Goal: Use online tool/utility: Utilize a website feature to perform a specific function

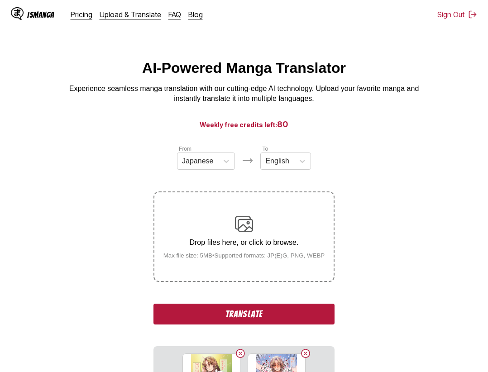
click at [255, 314] on button "Translate" at bounding box center [243, 313] width 181 height 21
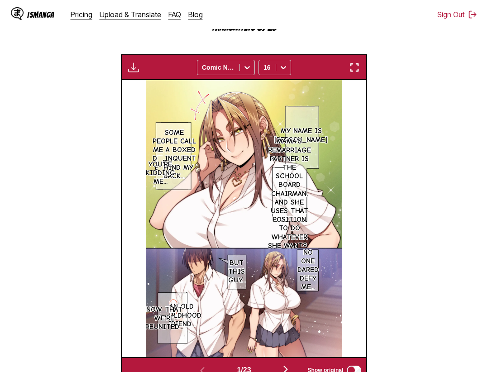
scroll to position [189, 0]
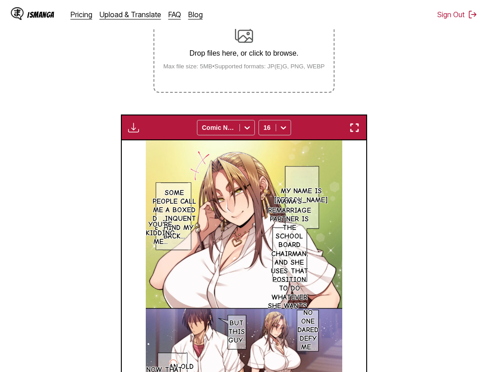
click at [360, 125] on img "button" at bounding box center [354, 127] width 11 height 11
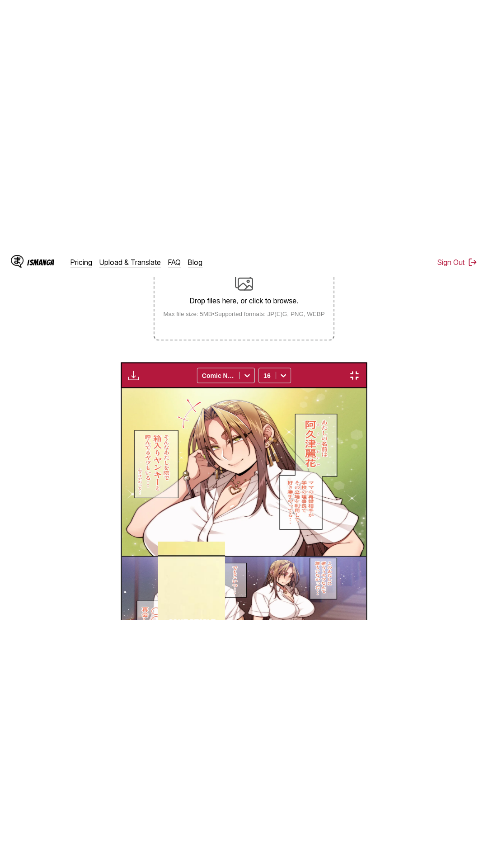
scroll to position [57, 0]
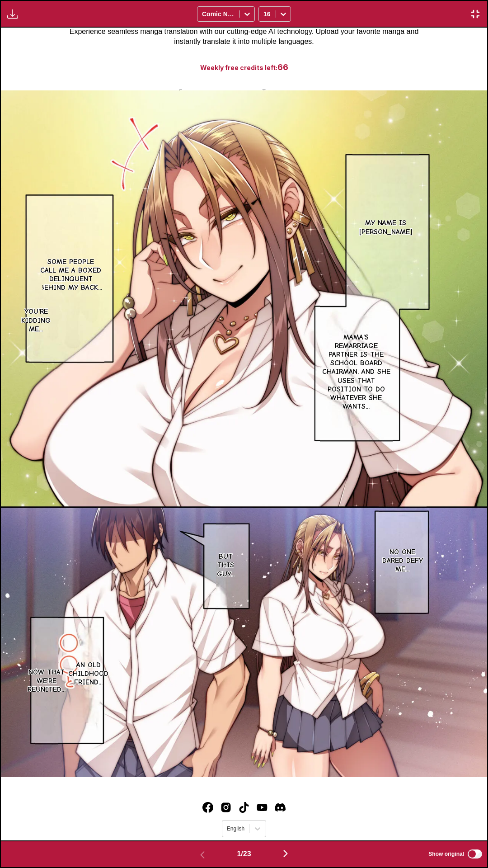
click at [435, 46] on div "My name is Reika Akutsu Some people call me a boxed delinquent behind my back..…" at bounding box center [244, 434] width 487 height 813
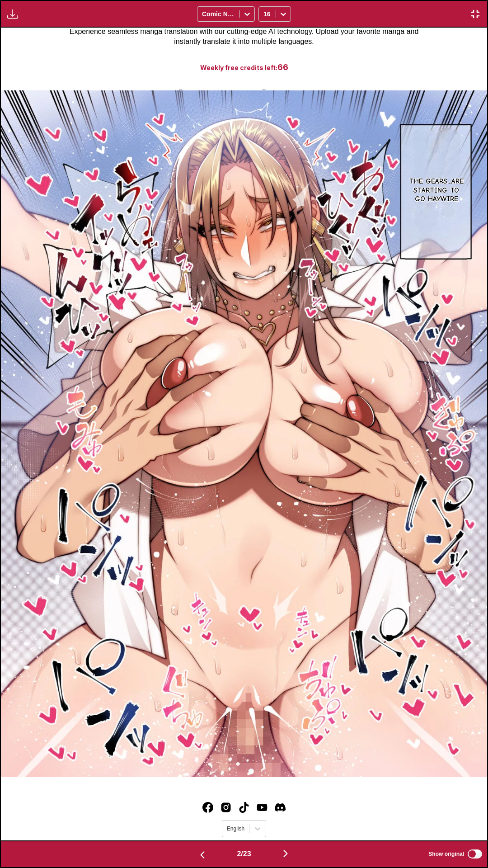
click at [336, 19] on div "Download Panel Download All Comic Neue 16" at bounding box center [244, 14] width 488 height 28
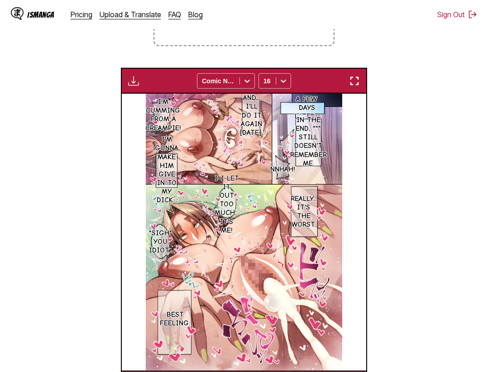
scroll to position [346, 0]
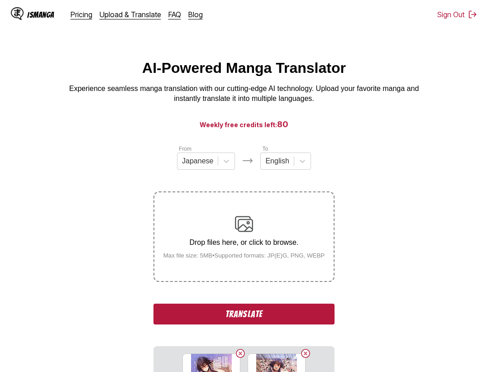
click at [243, 312] on button "Translate" at bounding box center [243, 313] width 181 height 21
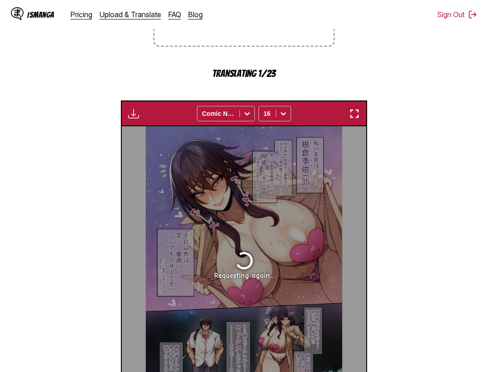
scroll to position [189, 0]
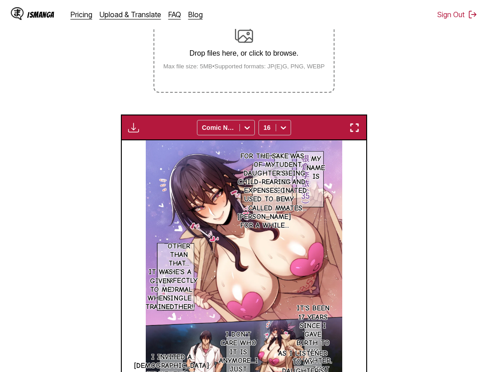
click at [355, 128] on img "button" at bounding box center [354, 127] width 11 height 11
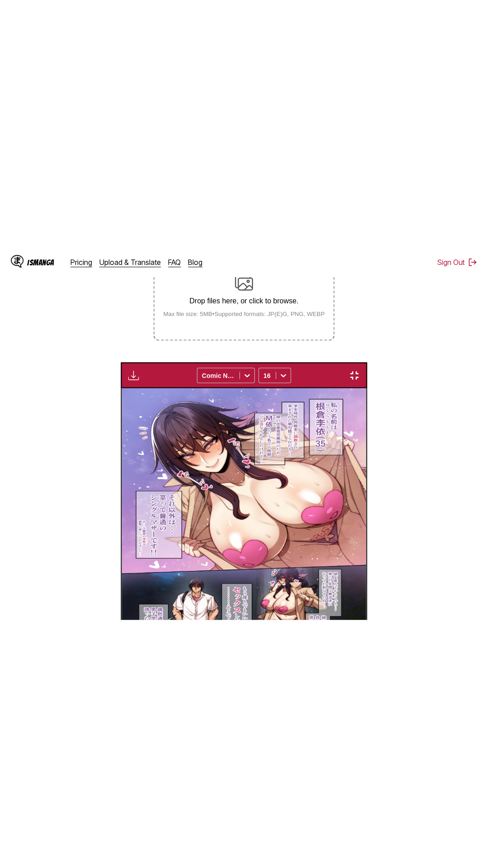
scroll to position [57, 0]
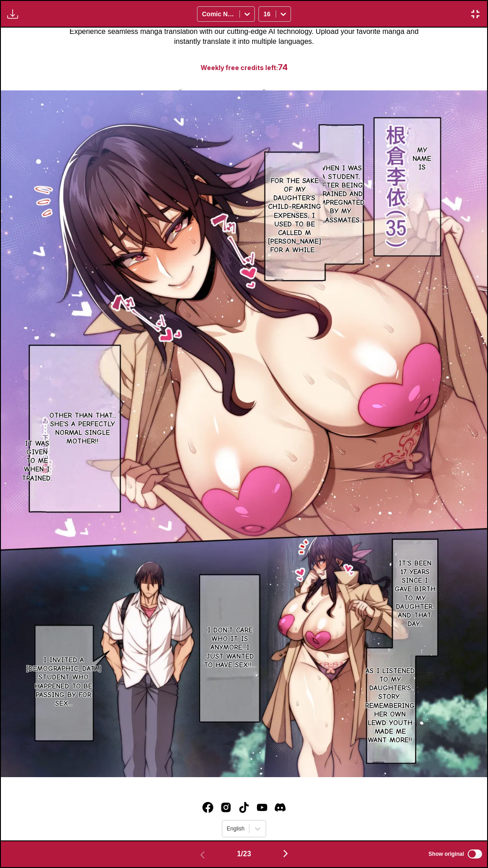
click at [383, 42] on div "My name is When I was a student, after being trained and impregnated by my clas…" at bounding box center [244, 434] width 487 height 813
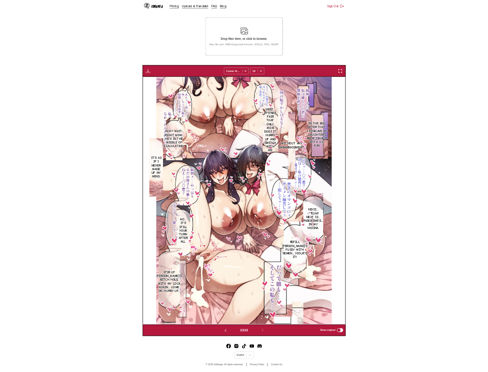
scroll to position [0, 5378]
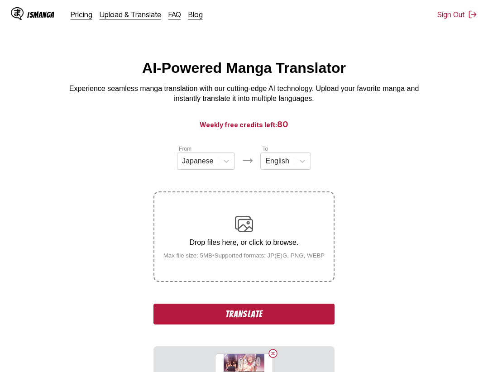
drag, startPoint x: 257, startPoint y: 319, endPoint x: 265, endPoint y: 314, distance: 8.8
click at [259, 319] on button "Translate" at bounding box center [243, 313] width 181 height 21
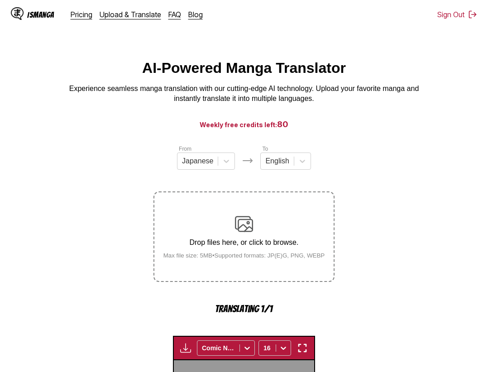
scroll to position [279, 0]
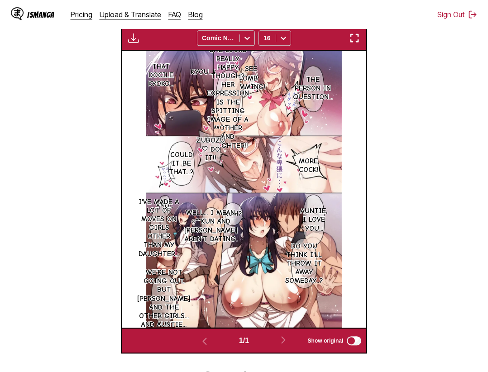
click at [360, 43] on img "button" at bounding box center [354, 38] width 11 height 11
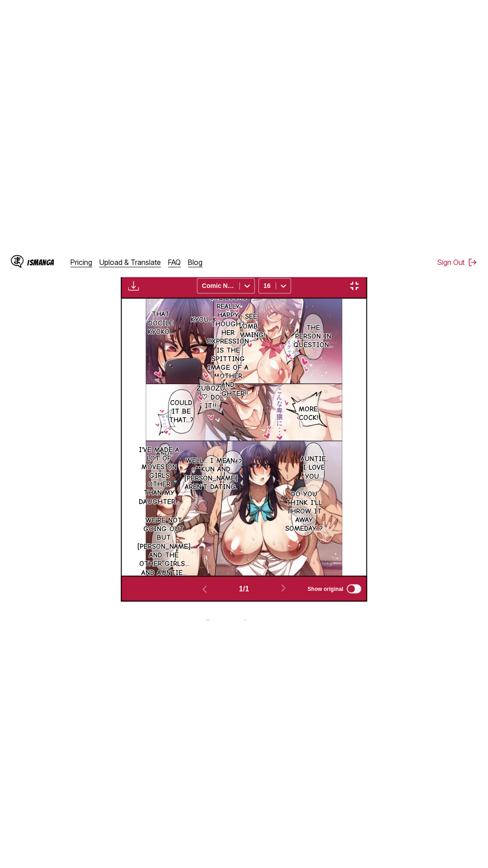
scroll to position [57, 0]
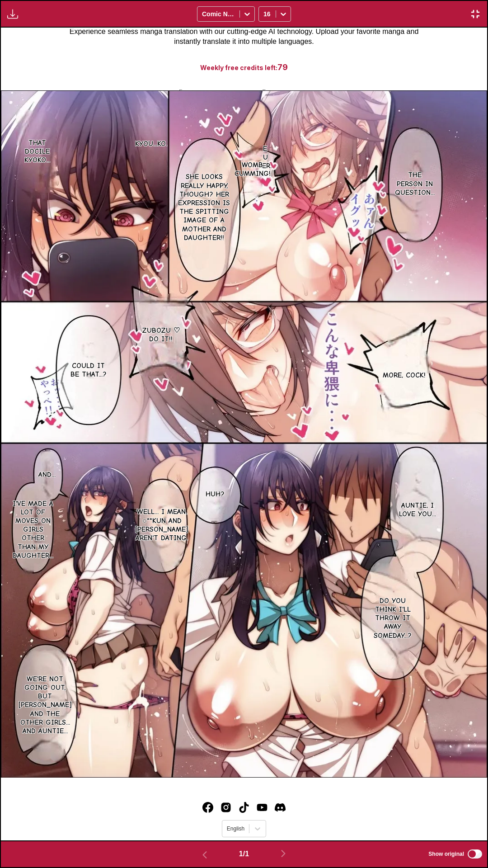
click at [419, 64] on div "See you later. The person in question... Womb cumming! Kyou...ko. That docile K…" at bounding box center [244, 434] width 487 height 813
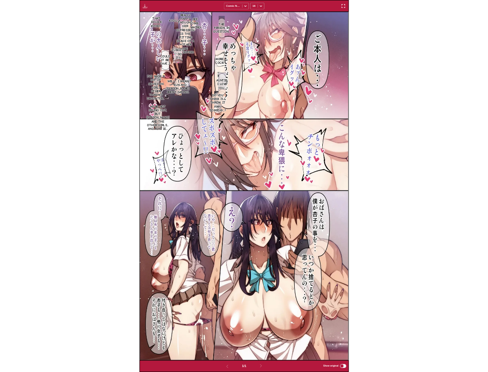
scroll to position [236, 0]
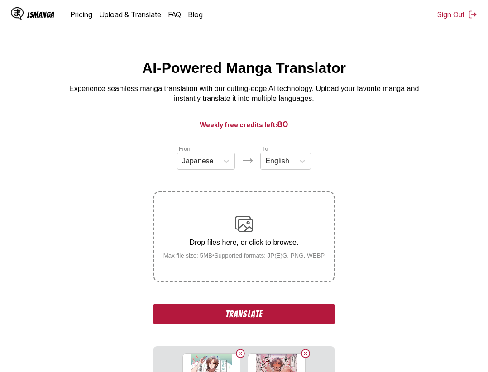
click at [246, 314] on button "Translate" at bounding box center [243, 313] width 181 height 21
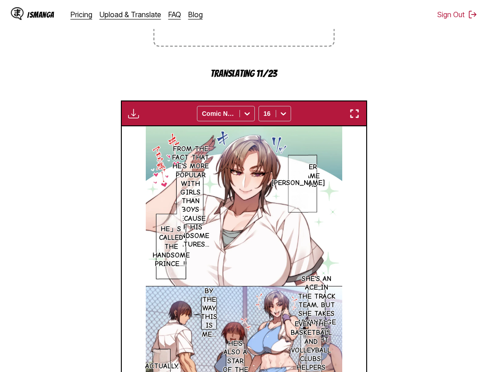
scroll to position [189, 0]
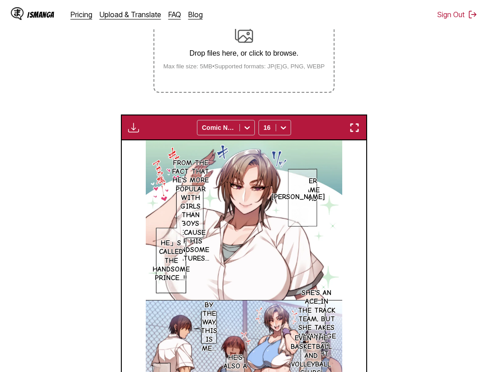
click at [360, 130] on img "button" at bounding box center [354, 127] width 11 height 11
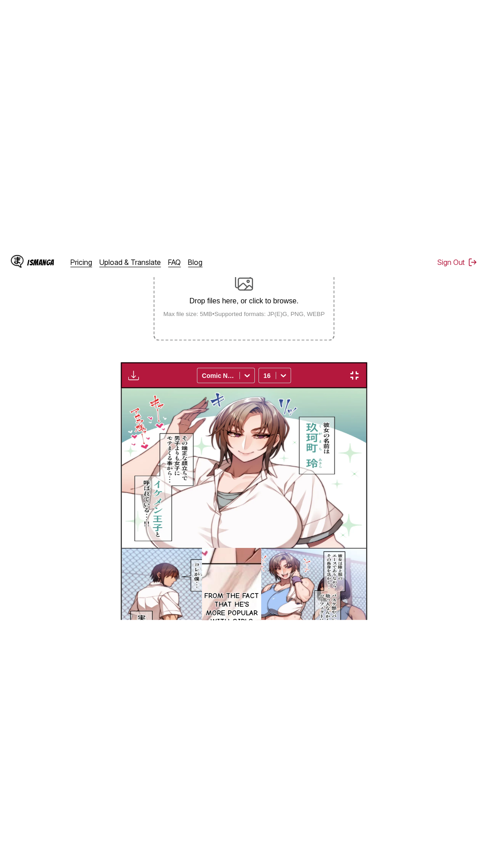
scroll to position [57, 0]
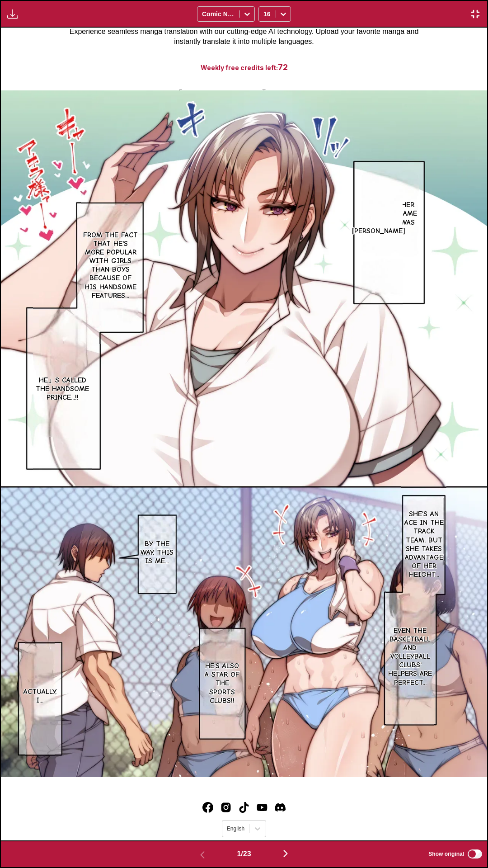
click at [407, 221] on p "Her name was" at bounding box center [408, 214] width 24 height 30
click at [367, 33] on div "Her name was Her name was Kugachō Rei From the fact that he's more popular with…" at bounding box center [244, 434] width 487 height 813
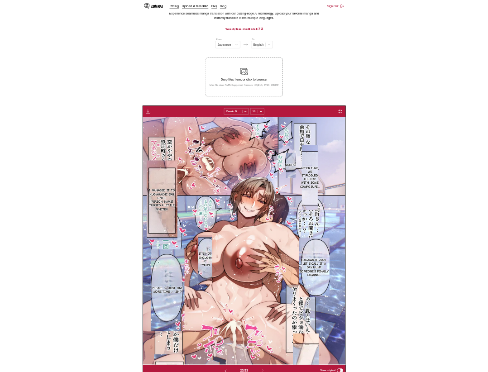
scroll to position [0, 5378]
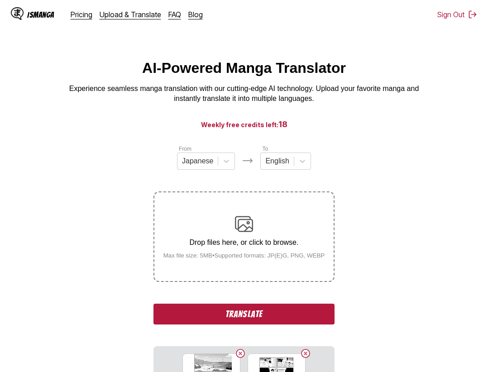
click at [241, 309] on button "Translate" at bounding box center [243, 313] width 181 height 21
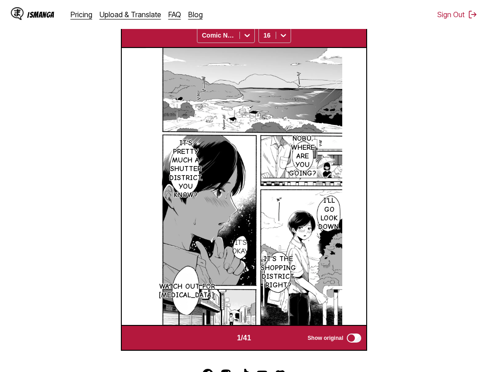
scroll to position [97, 0]
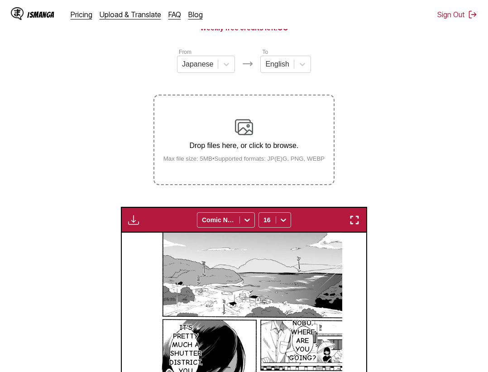
click at [353, 226] on button "button" at bounding box center [354, 220] width 16 height 12
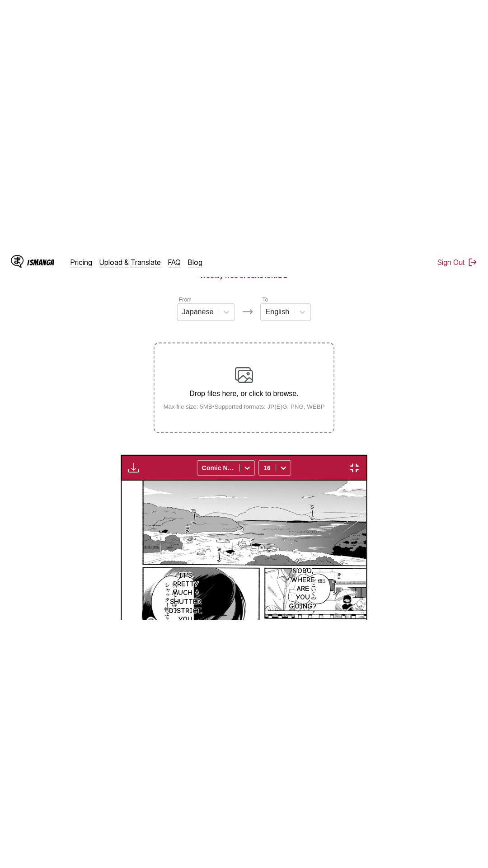
scroll to position [57, 0]
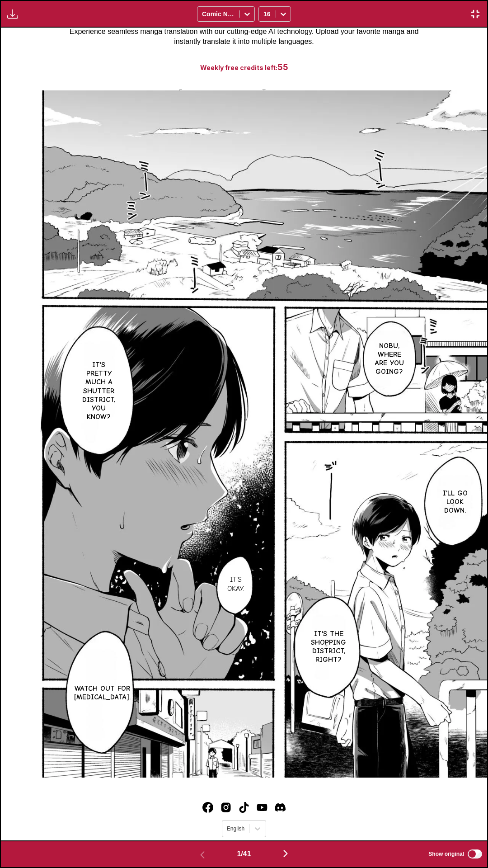
click at [403, 63] on div "Nobu, where are you going? It's pretty much a shutter district, you know? I'll …" at bounding box center [244, 434] width 487 height 813
click at [350, 8] on div "Download Panel Download All Comic Neue 16" at bounding box center [244, 14] width 488 height 28
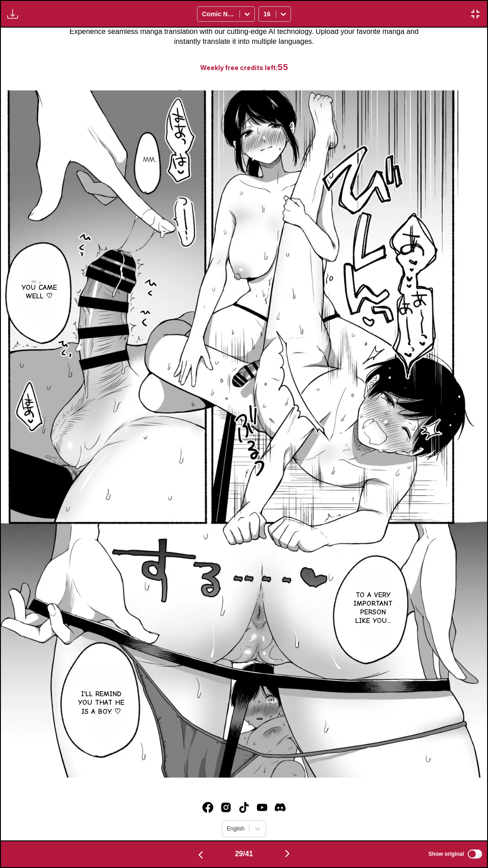
scroll to position [0, 0]
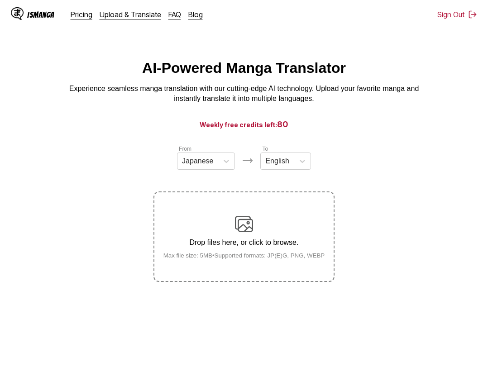
scroll to position [9, 0]
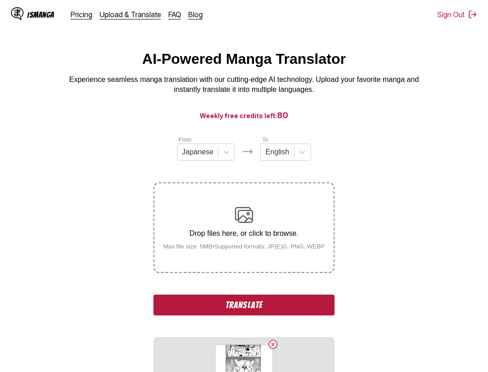
click at [244, 305] on button "Translate" at bounding box center [243, 304] width 181 height 21
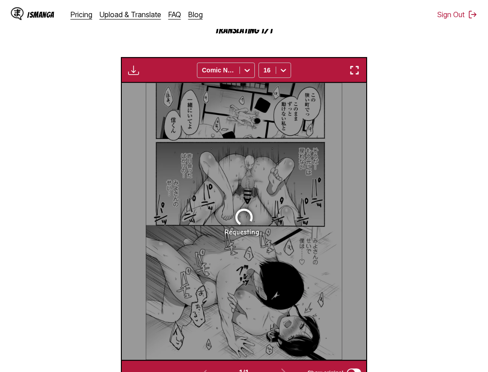
click at [358, 74] on img "button" at bounding box center [354, 70] width 11 height 11
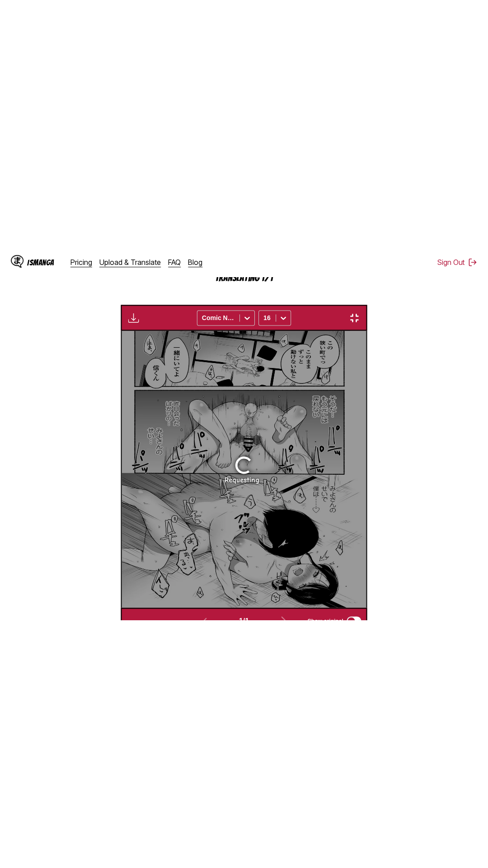
scroll to position [57, 0]
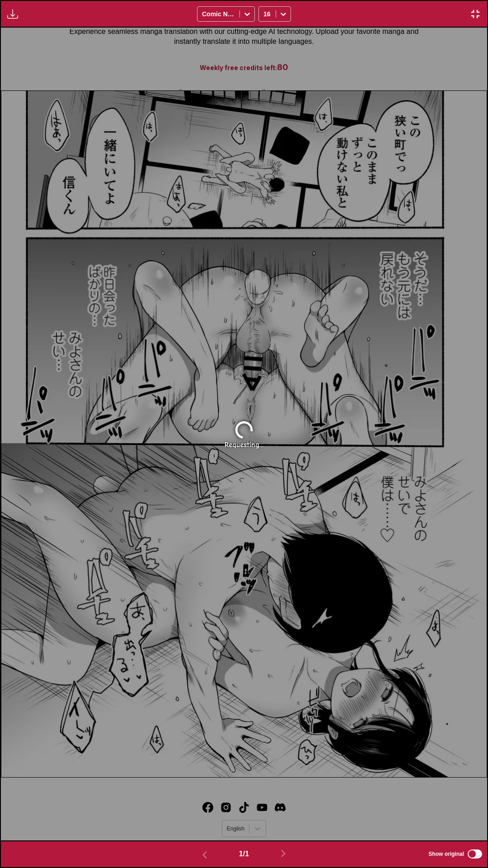
click at [408, 41] on div "Requesting..." at bounding box center [244, 434] width 487 height 813
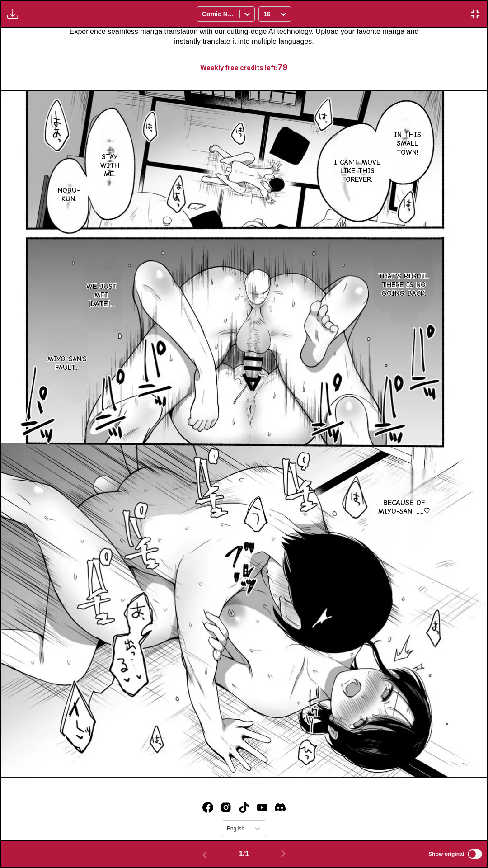
click at [373, 56] on div "In this small town! I can't move like this forever. Stay with me. Nobu-kun. Tha…" at bounding box center [244, 434] width 487 height 813
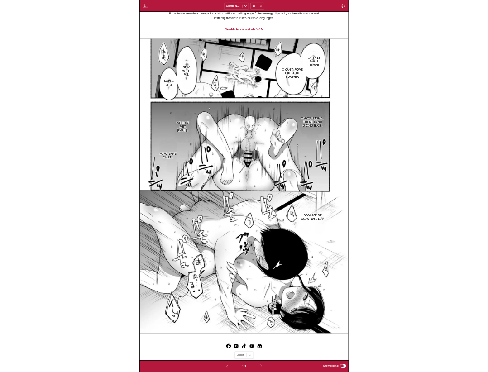
scroll to position [236, 0]
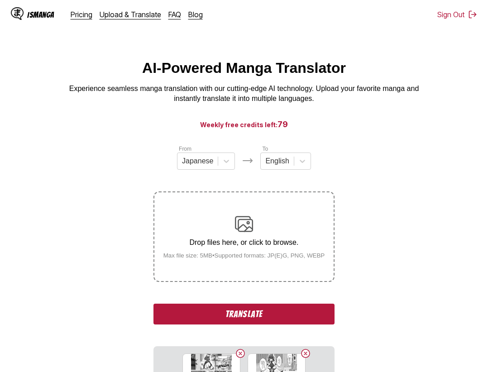
click at [212, 312] on button "Translate" at bounding box center [243, 313] width 181 height 21
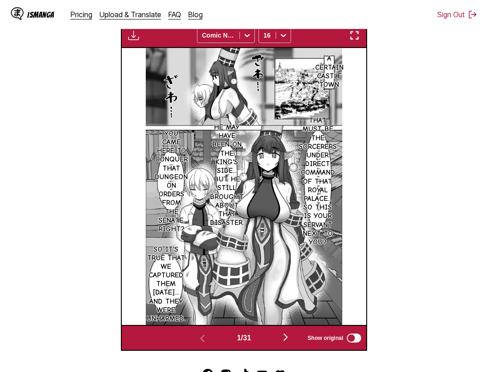
scroll to position [97, 0]
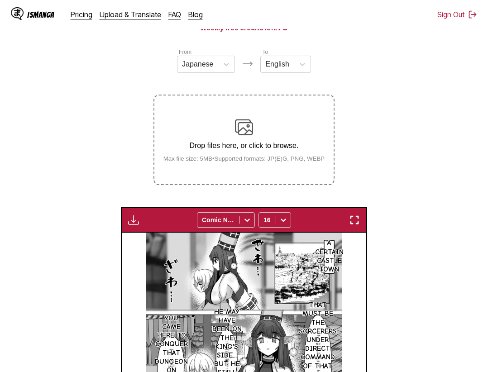
click at [357, 218] on img "button" at bounding box center [354, 219] width 11 height 11
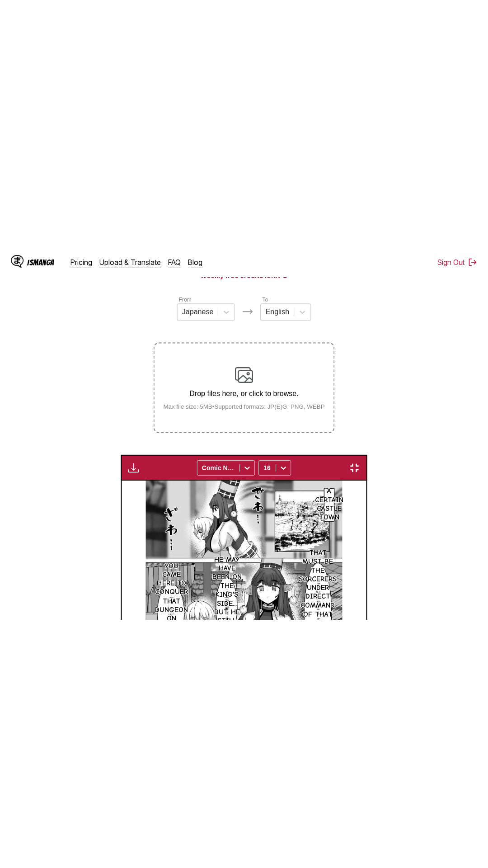
scroll to position [57, 0]
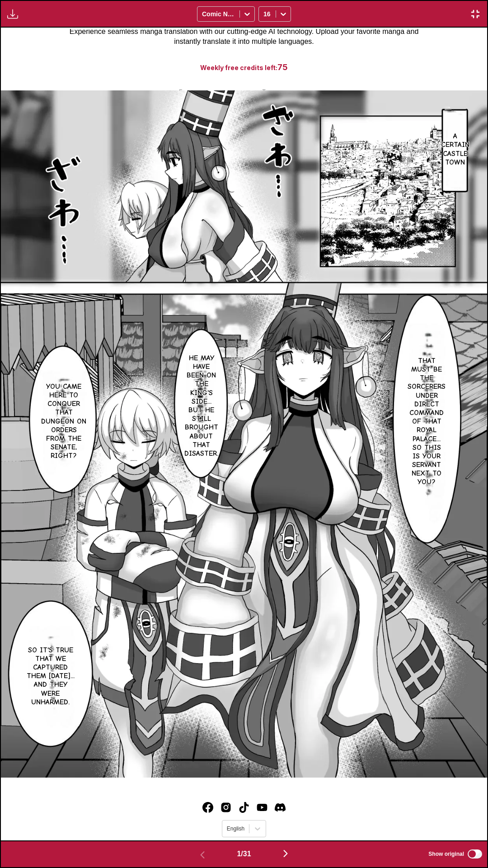
click at [406, 51] on div "A certain castle town That must be the sorcerers under direct command of that r…" at bounding box center [244, 434] width 487 height 813
click at [357, 46] on div "A certain castle town That must be the sorcerers under direct command of that r…" at bounding box center [244, 434] width 487 height 813
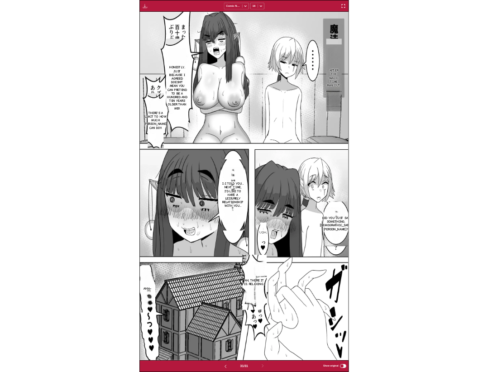
scroll to position [236, 0]
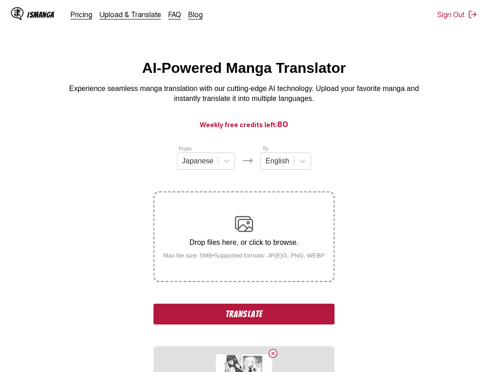
click at [257, 312] on button "Translate" at bounding box center [243, 313] width 181 height 21
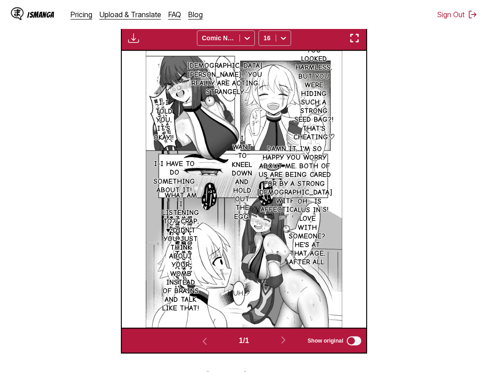
scroll to position [186, 0]
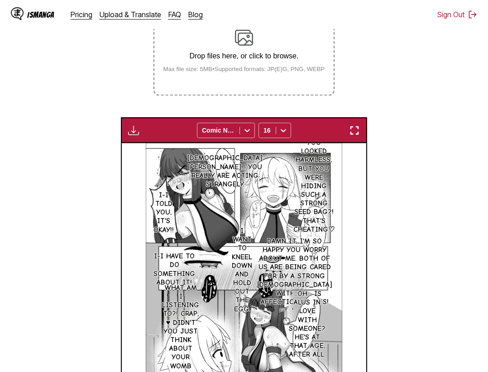
click at [358, 126] on img "button" at bounding box center [354, 130] width 11 height 11
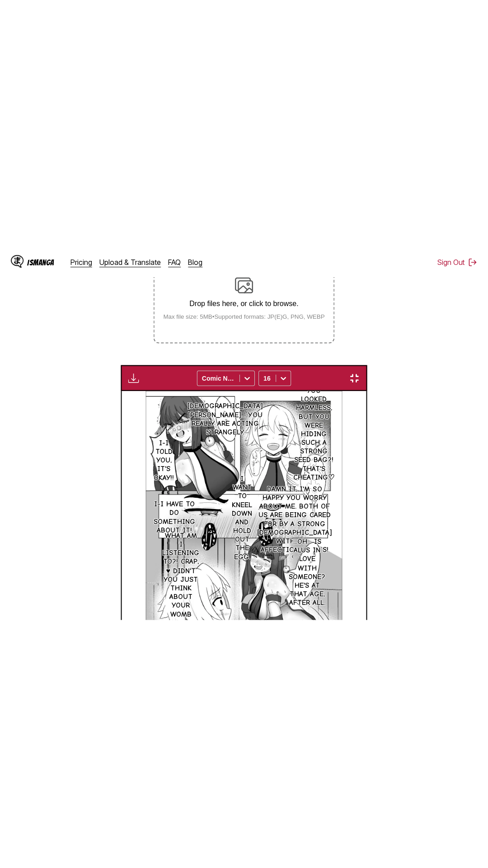
scroll to position [57, 0]
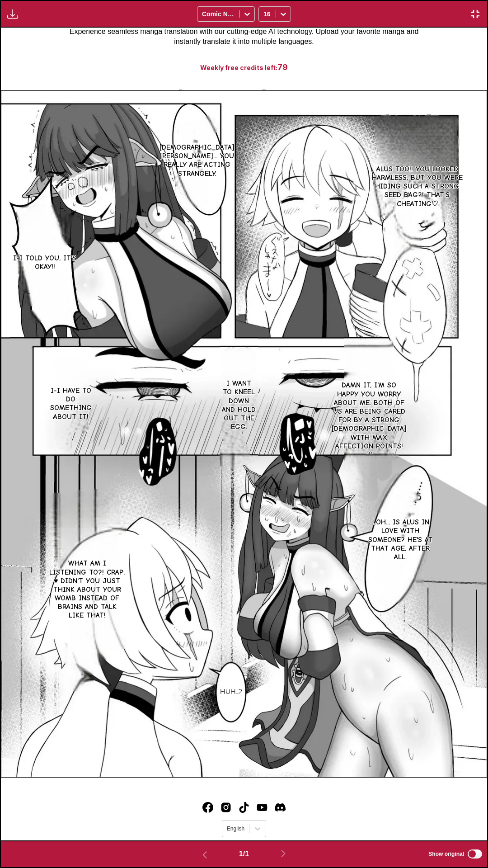
click at [388, 50] on div "Alus too!! You looked harmless, but you were hiding such a strong seed bag?! Th…" at bounding box center [244, 434] width 487 height 813
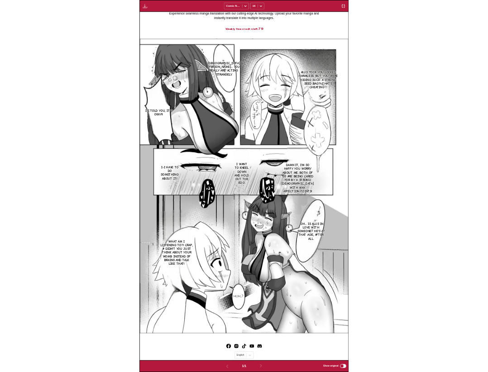
scroll to position [236, 0]
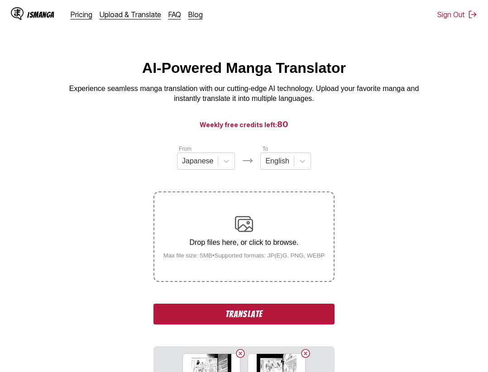
click at [291, 313] on button "Translate" at bounding box center [243, 313] width 181 height 21
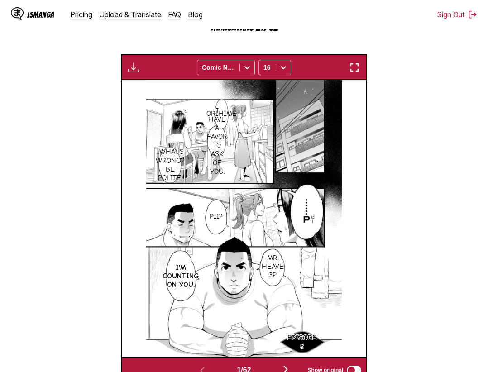
scroll to position [235, 0]
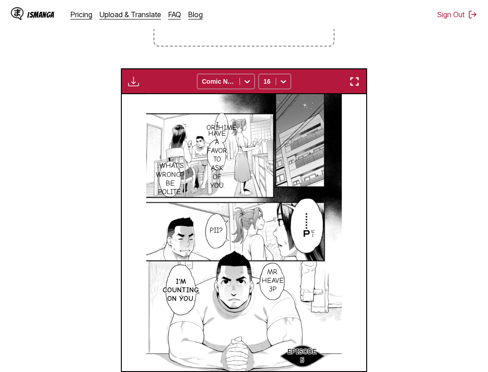
drag, startPoint x: 404, startPoint y: 189, endPoint x: 379, endPoint y: 135, distance: 59.5
click at [404, 187] on section "From Japanese To English Drop files here, or click to browse. Max file size: 5M…" at bounding box center [243, 153] width 473 height 488
click at [353, 76] on div "Download Panel Download All Comic Neue 16" at bounding box center [244, 81] width 246 height 26
click at [360, 76] on div "Download Panel Download All Comic Neue 16" at bounding box center [244, 81] width 246 height 26
click at [360, 86] on img "button" at bounding box center [354, 81] width 11 height 11
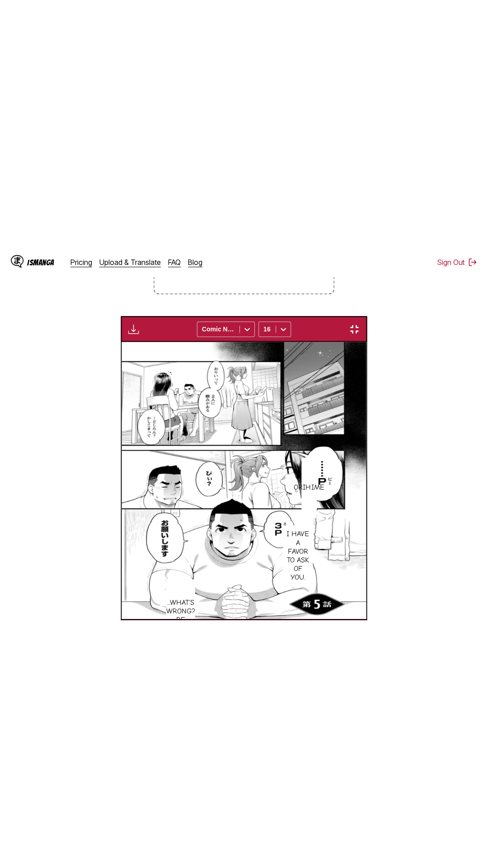
scroll to position [57, 0]
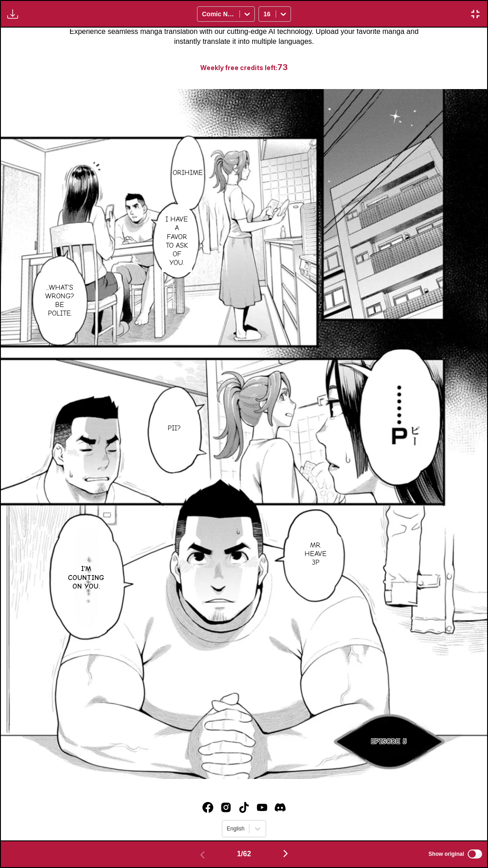
click at [415, 61] on div "Orihime I have a favor to ask of you. ...What's wrong? Be polite. Pii? Mr. Heav…" at bounding box center [244, 434] width 487 height 813
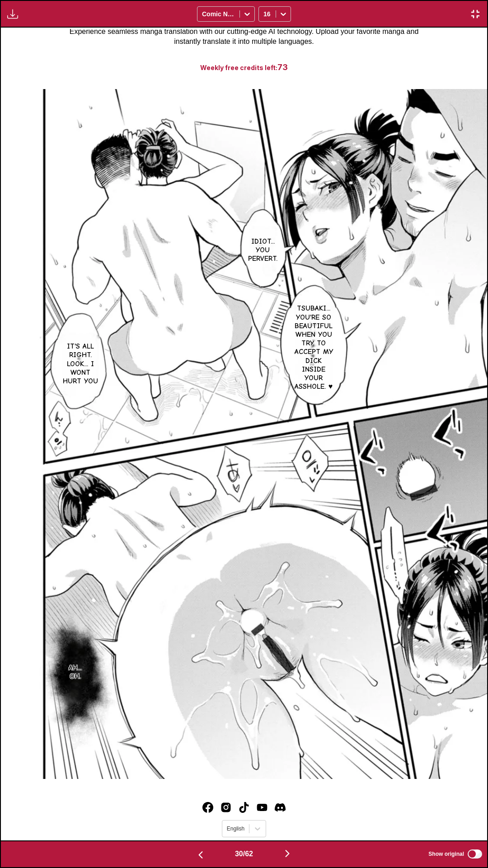
scroll to position [0, 0]
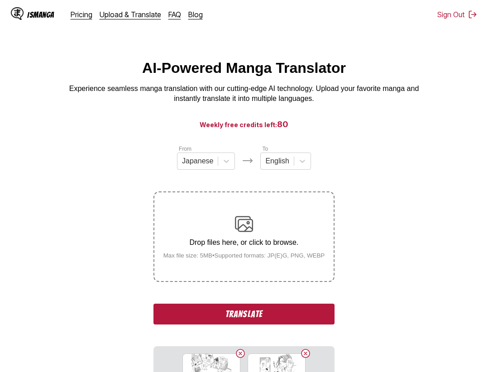
click at [282, 317] on button "Translate" at bounding box center [243, 313] width 181 height 21
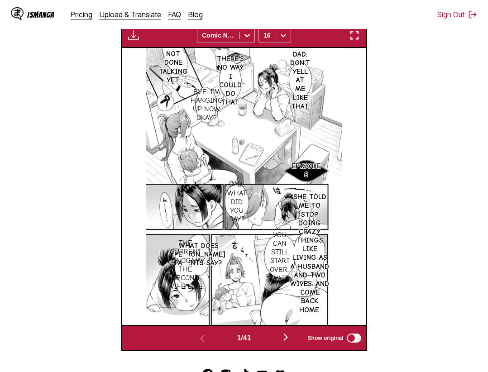
scroll to position [143, 0]
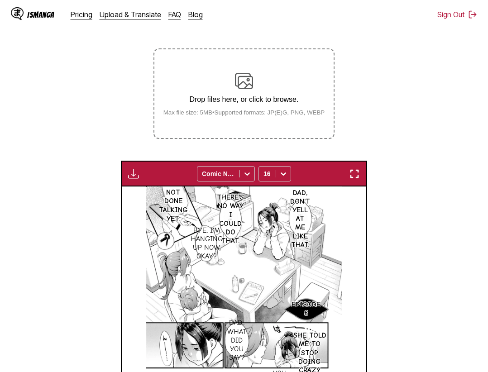
click at [360, 175] on img "button" at bounding box center [354, 173] width 11 height 11
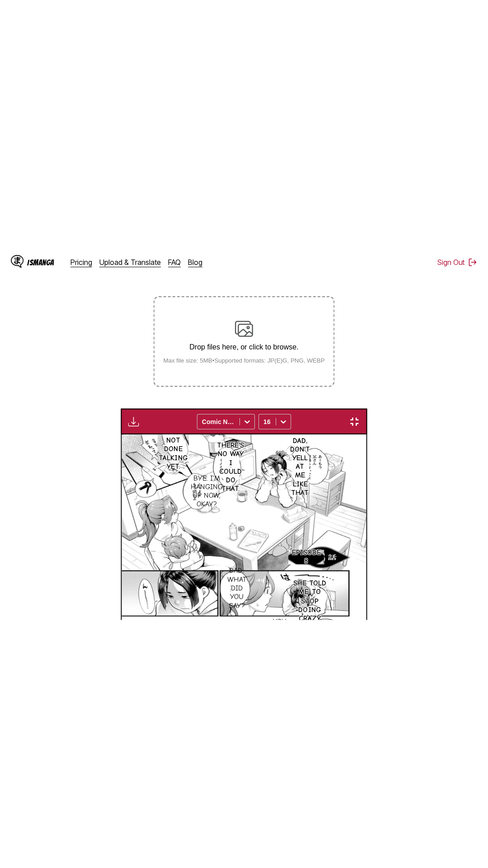
scroll to position [57, 0]
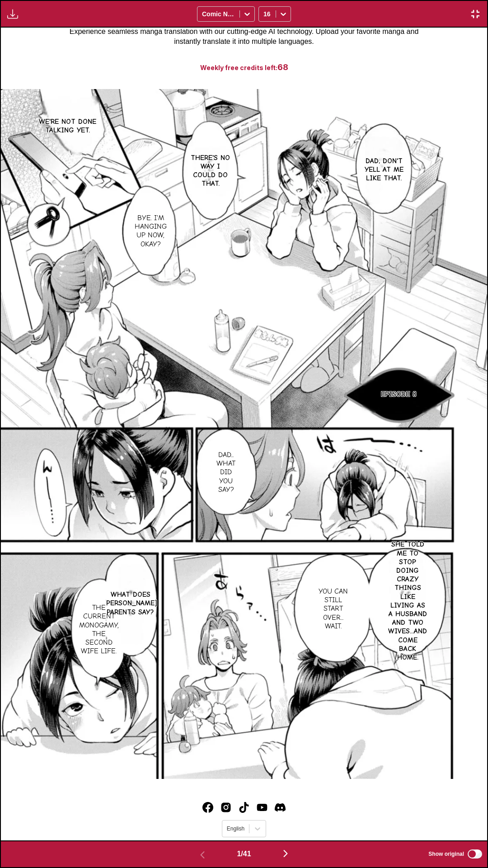
click at [401, 54] on div "We're not done talking yet. Dad, don't yell at me like that. There's no way I c…" at bounding box center [244, 434] width 487 height 813
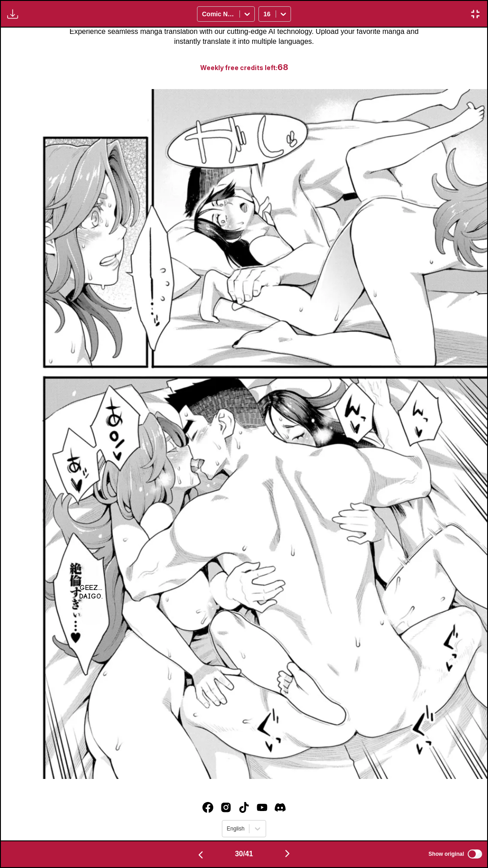
scroll to position [0, 0]
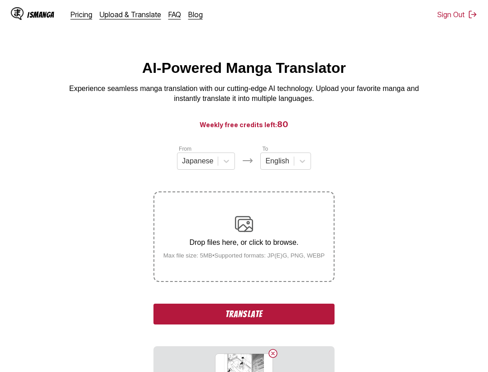
click at [237, 311] on button "Translate" at bounding box center [243, 313] width 181 height 21
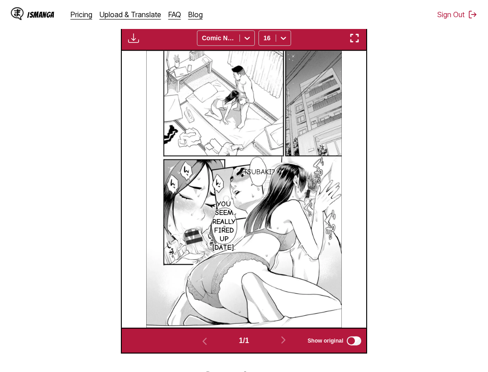
scroll to position [232, 0]
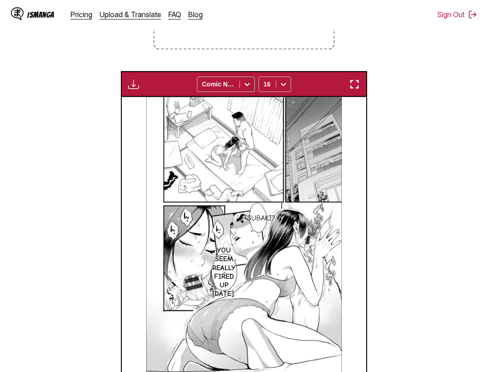
click at [353, 85] on img "button" at bounding box center [354, 84] width 11 height 11
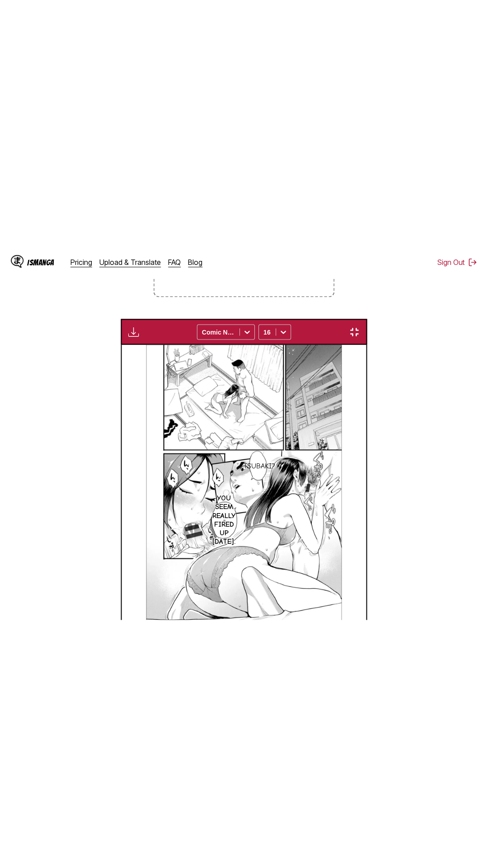
scroll to position [57, 0]
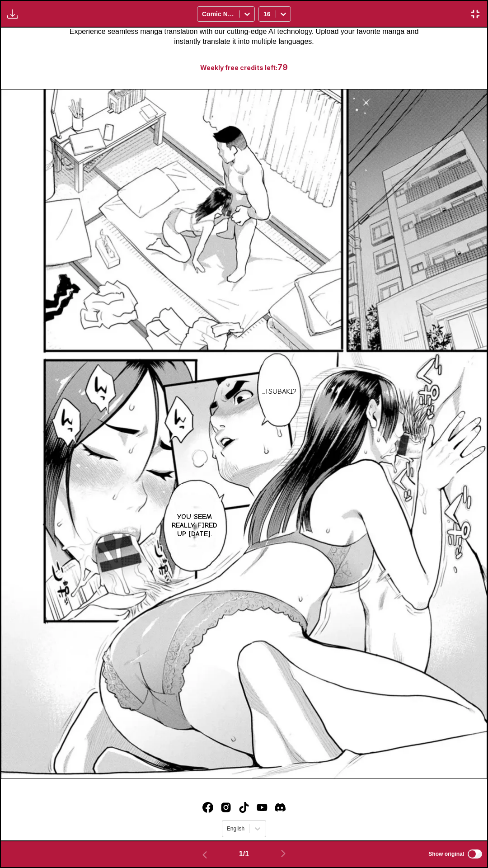
click at [399, 55] on div "...Tsubaki? You seem really fired up today." at bounding box center [244, 434] width 487 height 813
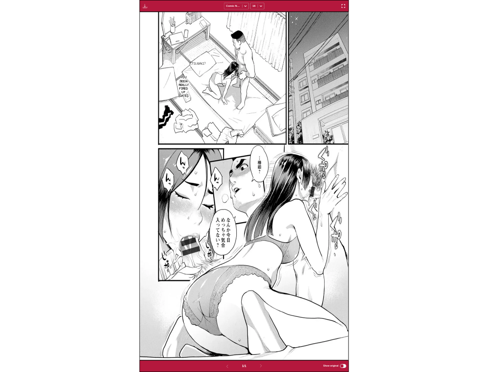
scroll to position [236, 0]
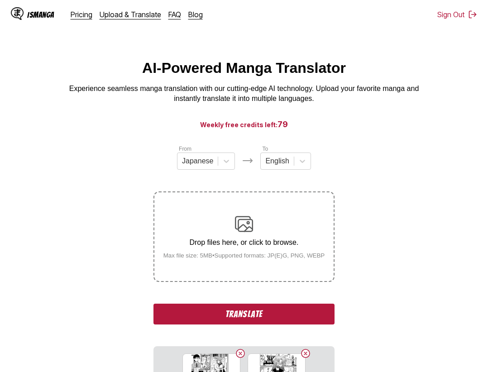
click at [274, 308] on button "Translate" at bounding box center [243, 313] width 181 height 21
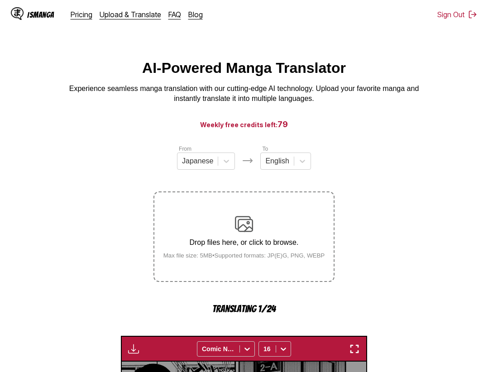
scroll to position [281, 0]
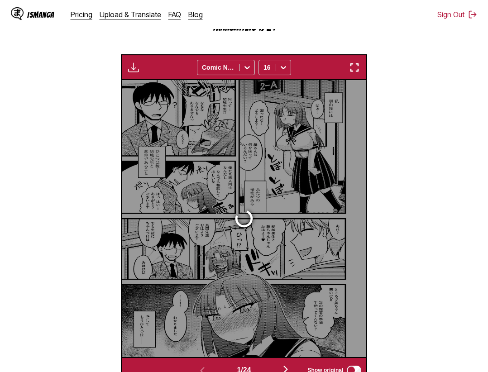
click at [274, 308] on div at bounding box center [244, 218] width 245 height 277
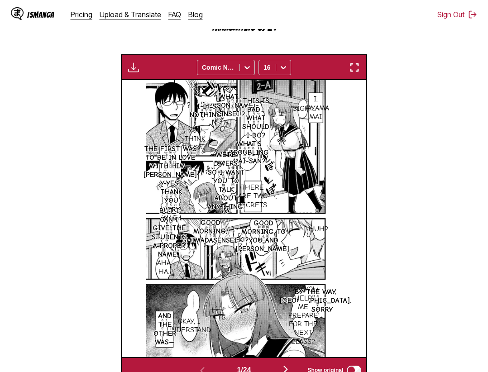
scroll to position [235, 0]
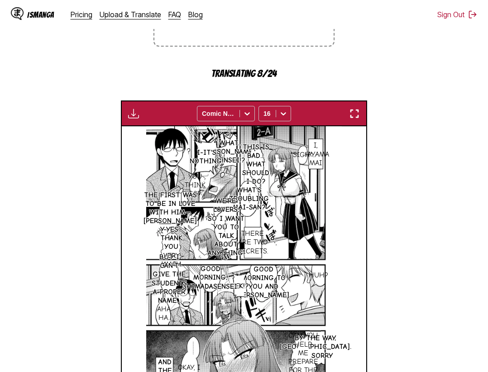
click at [391, 194] on section "From Japanese To English Drop files here, or click to browse. Max file size: 5M…" at bounding box center [243, 169] width 473 height 520
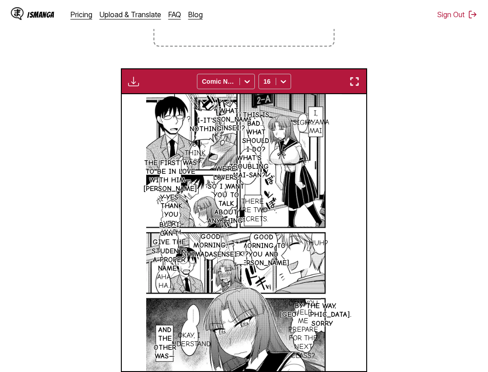
click at [359, 81] on img "button" at bounding box center [354, 81] width 11 height 11
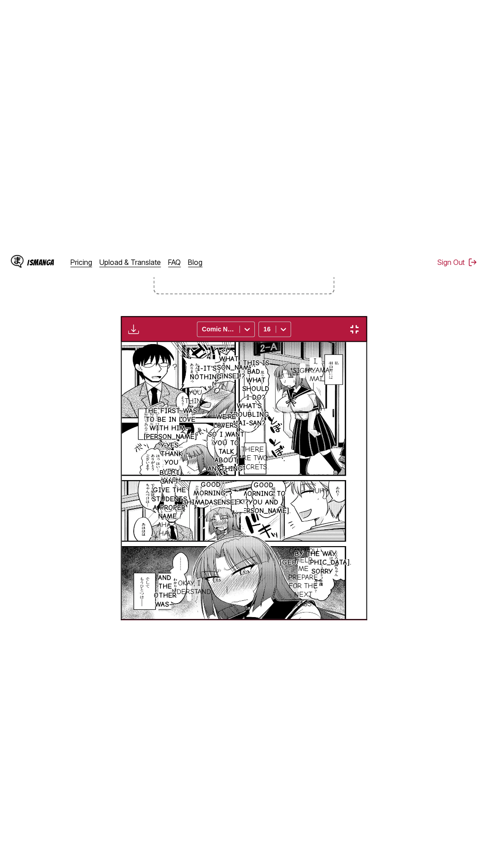
scroll to position [57, 0]
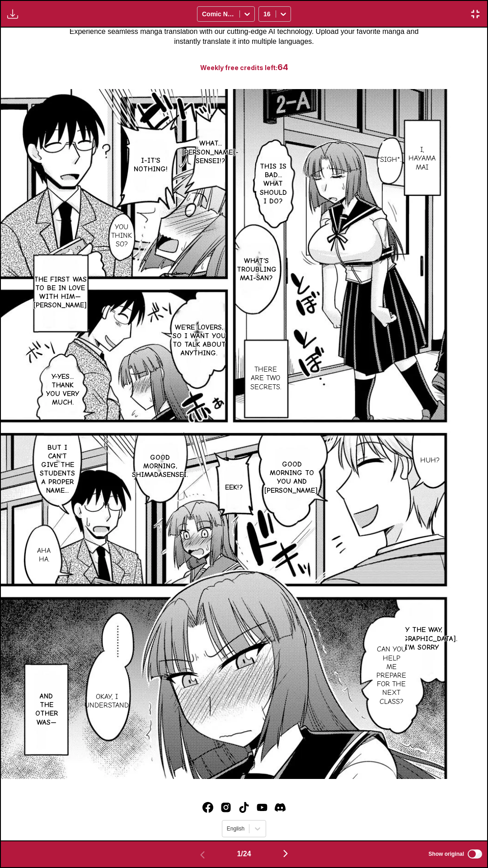
click at [446, 61] on div "I, hayama mai *Sigh*... What... Yuuki-sensei!? This is bad... What should I do?…" at bounding box center [244, 434] width 487 height 813
click at [397, 43] on div "I, hayama mai *Sigh*... What... Yuuki-sensei!? This is bad... What should I do?…" at bounding box center [244, 434] width 487 height 813
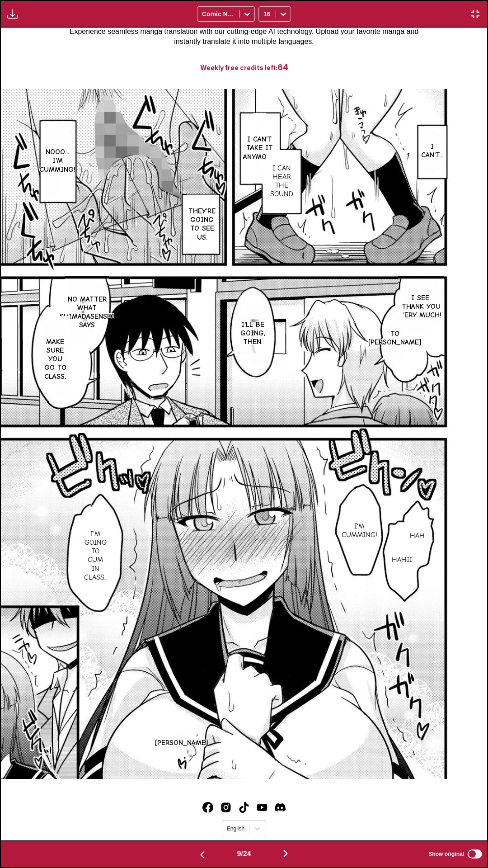
scroll to position [0, 4380]
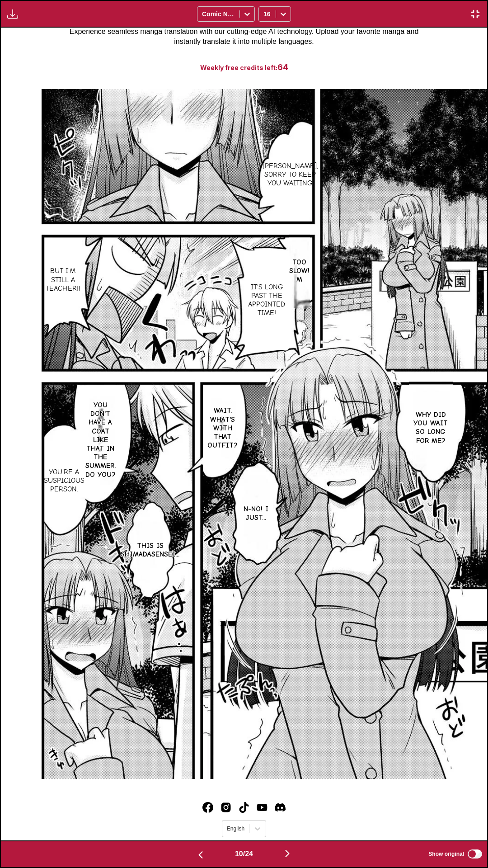
click at [362, 41] on div "Mai, sorry to keep you waiting. Too slow! M It's long past the appointed time! …" at bounding box center [244, 434] width 487 height 813
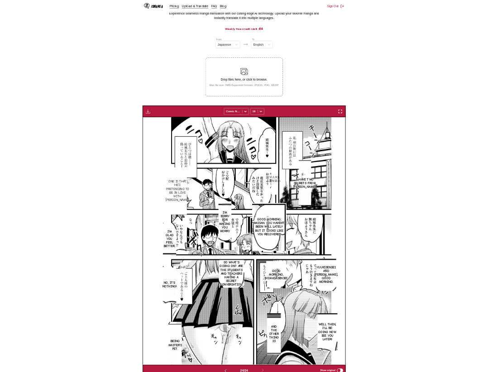
scroll to position [0, 5622]
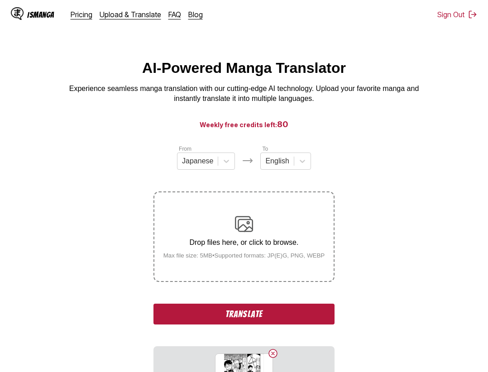
click at [265, 320] on button "Translate" at bounding box center [243, 313] width 181 height 21
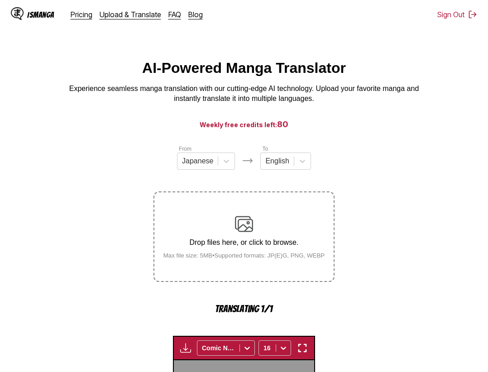
scroll to position [279, 0]
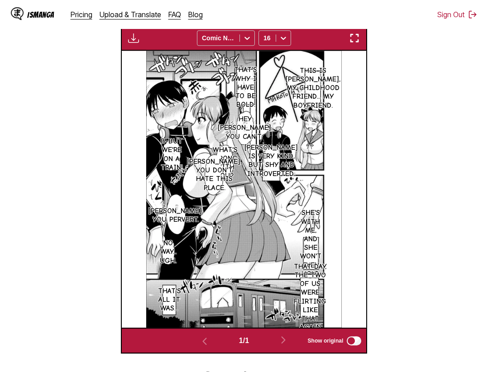
click at [360, 38] on img "button" at bounding box center [354, 38] width 11 height 11
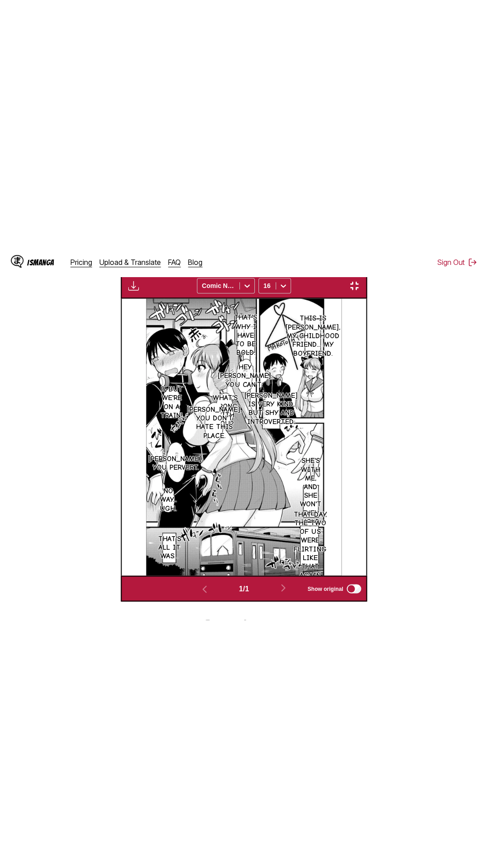
scroll to position [57, 0]
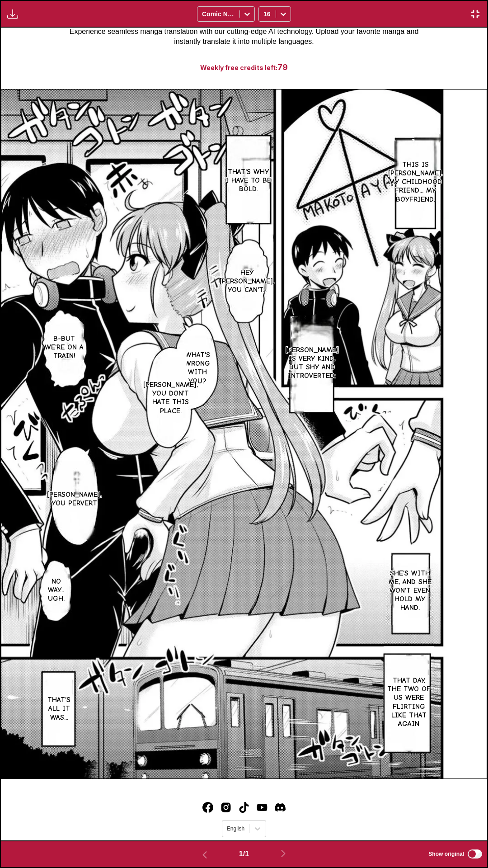
click at [395, 53] on div "This is makotokun, my childhood friend... My boyfriend. That's why I have to be…" at bounding box center [244, 434] width 487 height 813
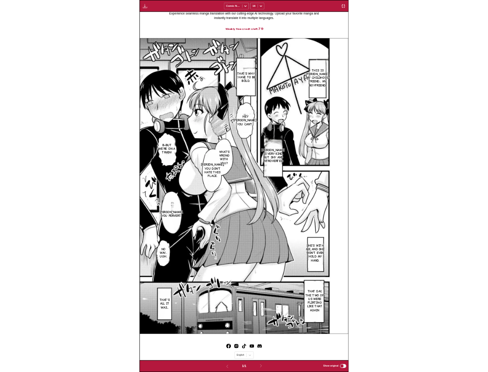
scroll to position [236, 0]
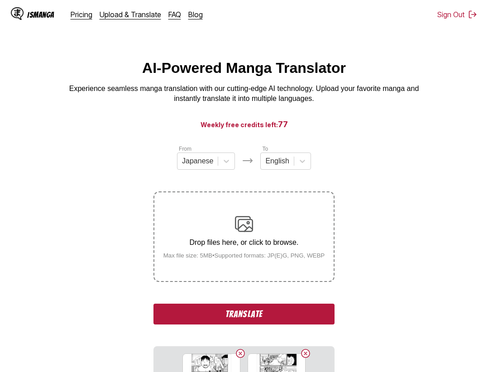
click at [265, 313] on button "Translate" at bounding box center [243, 313] width 181 height 21
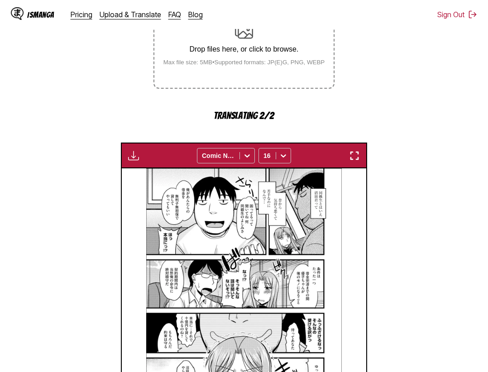
scroll to position [101, 0]
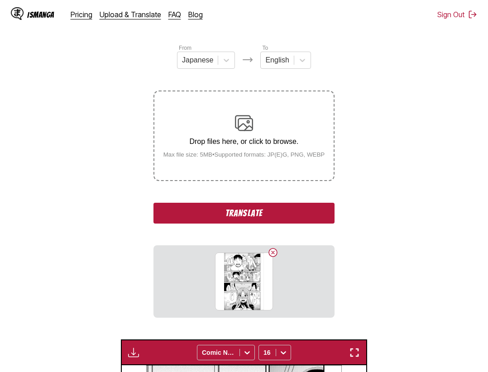
click at [269, 209] on button "Translate" at bounding box center [243, 213] width 181 height 21
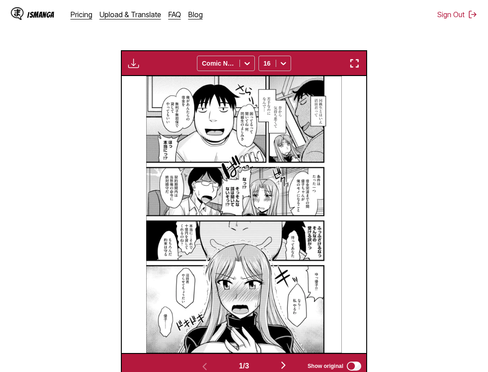
scroll to position [331, 0]
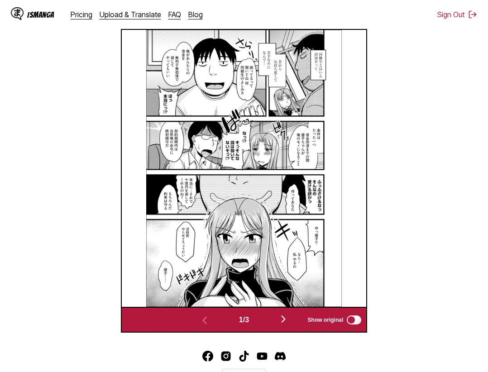
click at [284, 321] on img "button" at bounding box center [283, 318] width 11 height 11
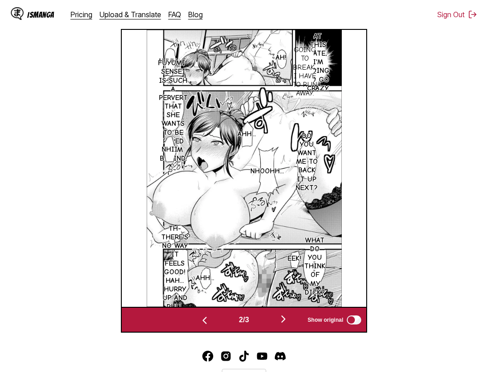
scroll to position [239, 0]
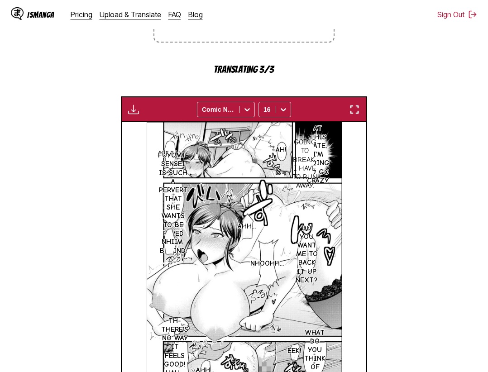
click at [358, 105] on button "button" at bounding box center [354, 110] width 16 height 12
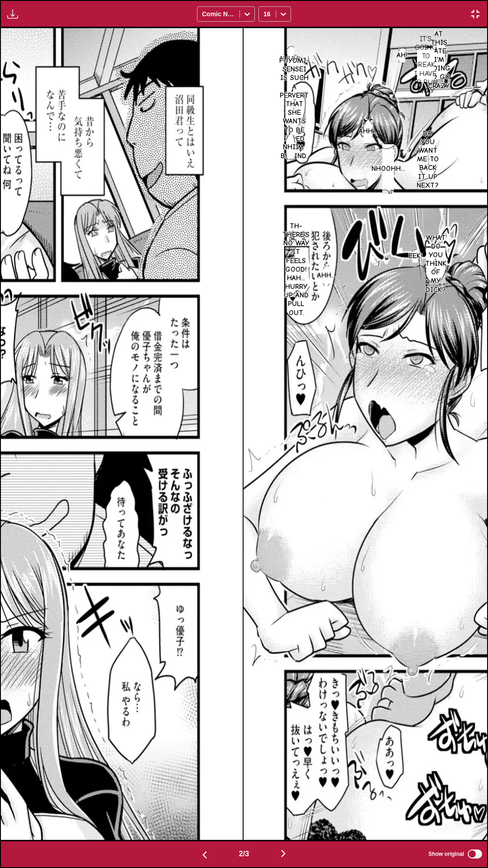
scroll to position [0, 487]
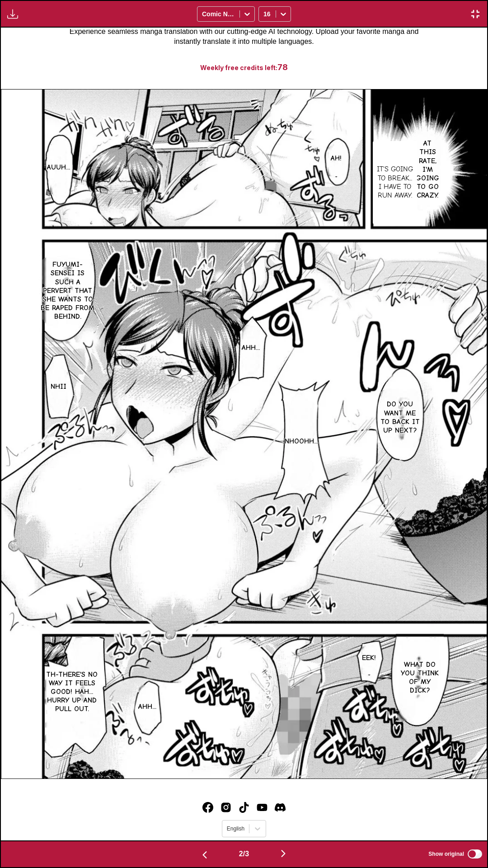
click at [398, 54] on div "At this rate, I'm going to go crazy. Ah! It's going to break... I have to run a…" at bounding box center [244, 434] width 487 height 813
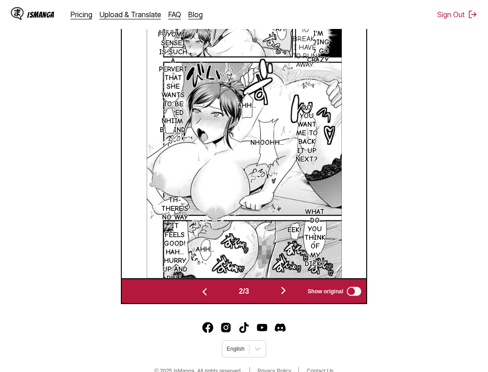
scroll to position [346, 0]
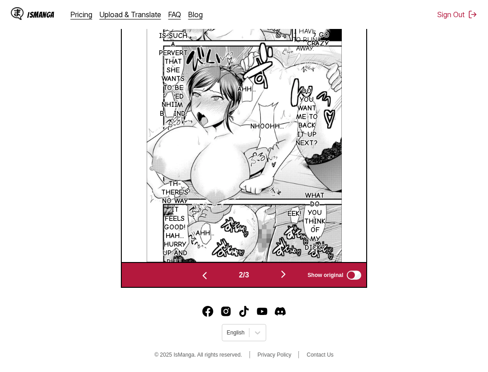
drag, startPoint x: 293, startPoint y: 274, endPoint x: 287, endPoint y: 274, distance: 5.9
click at [292, 274] on button "button" at bounding box center [283, 274] width 54 height 13
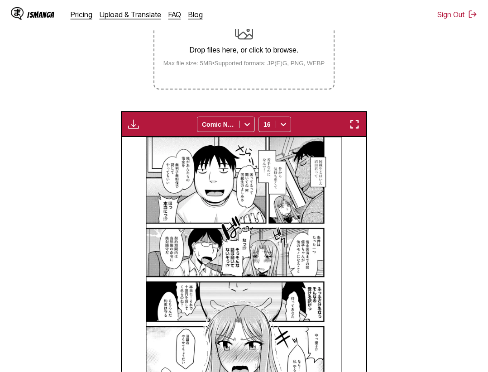
scroll to position [146, 0]
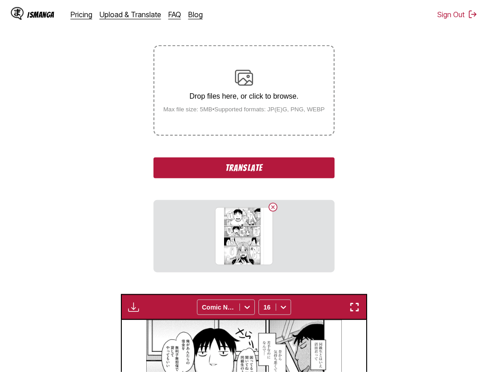
click at [238, 173] on button "Translate" at bounding box center [243, 167] width 181 height 21
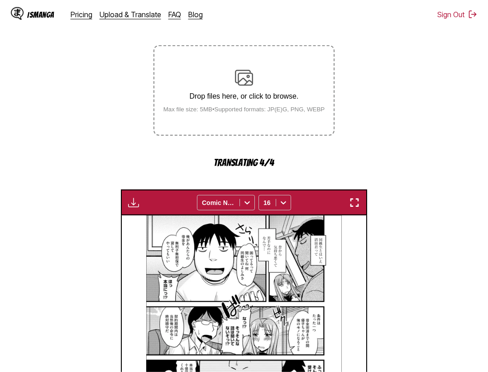
scroll to position [377, 0]
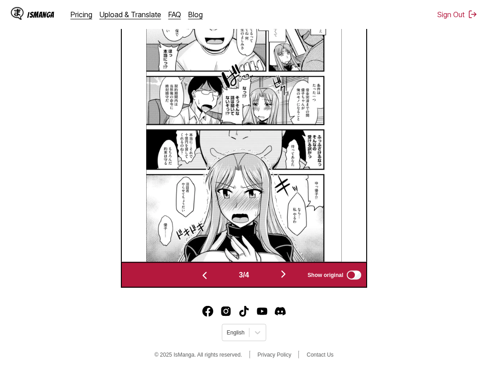
click at [286, 276] on img "button" at bounding box center [283, 274] width 11 height 11
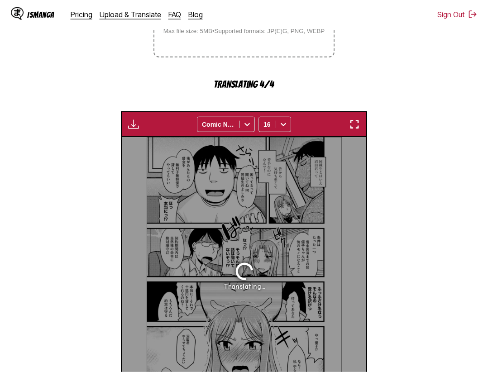
scroll to position [270, 0]
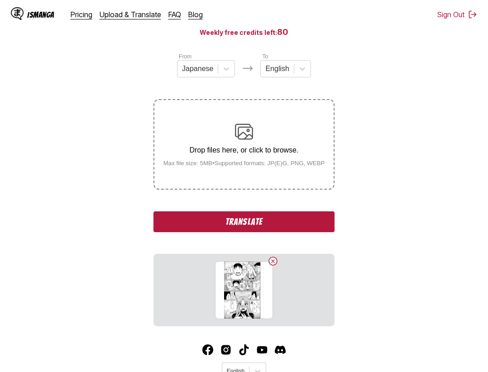
click at [299, 219] on button "Translate" at bounding box center [243, 221] width 181 height 21
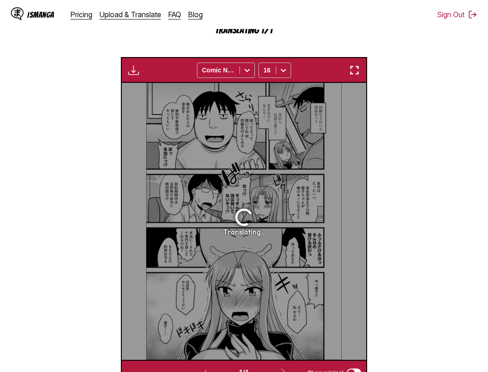
scroll to position [232, 0]
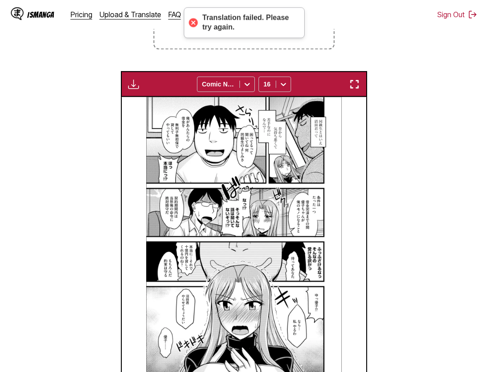
click at [356, 86] on img "button" at bounding box center [354, 84] width 11 height 11
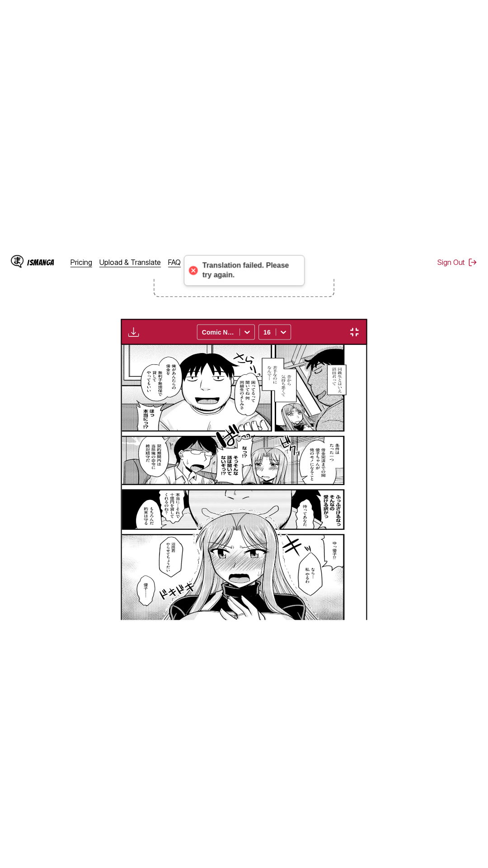
scroll to position [57, 0]
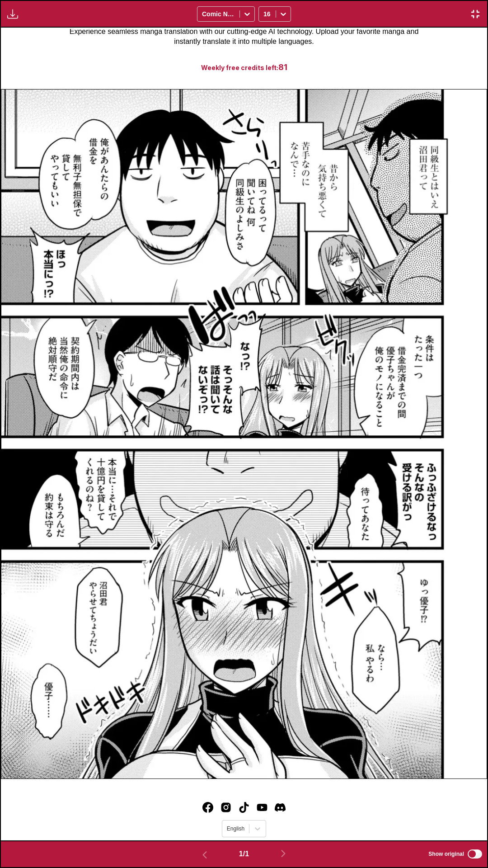
click at [476, 14] on img "button" at bounding box center [475, 14] width 11 height 11
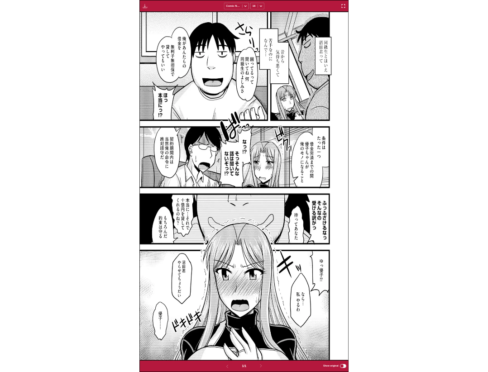
scroll to position [236, 0]
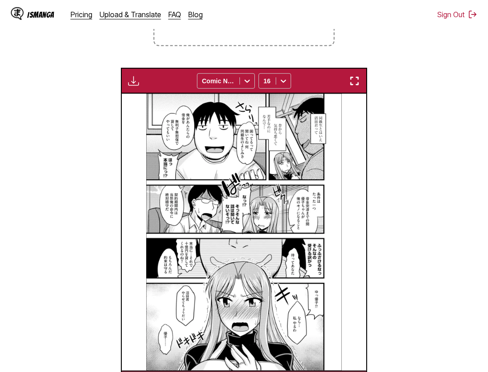
click at [408, 124] on section "From Japanese To English Drop files here, or click to browse. Max file size: 5M…" at bounding box center [243, 153] width 473 height 488
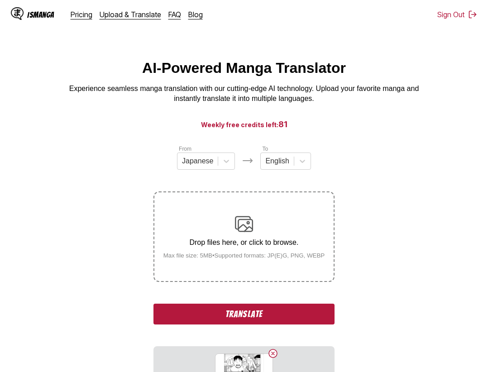
click at [273, 311] on button "Translate" at bounding box center [243, 313] width 181 height 21
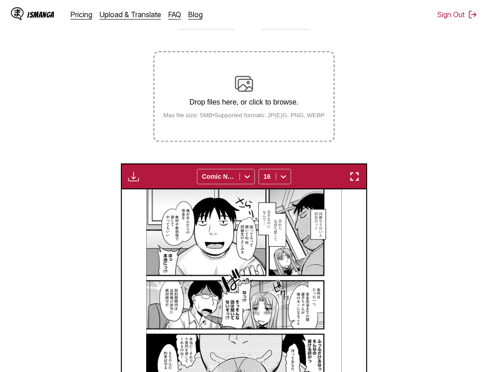
scroll to position [94, 0]
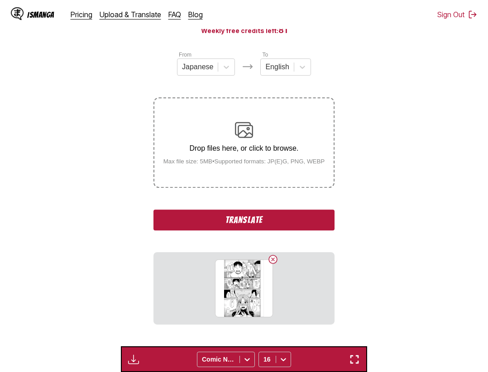
click at [267, 221] on button "Translate" at bounding box center [243, 219] width 181 height 21
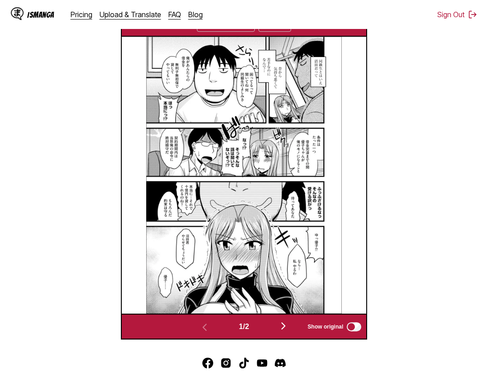
scroll to position [371, 0]
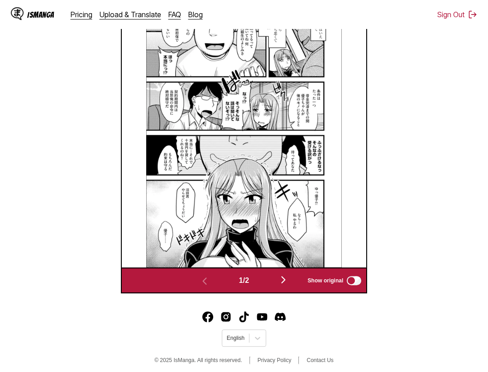
click at [282, 279] on img "button" at bounding box center [283, 279] width 11 height 11
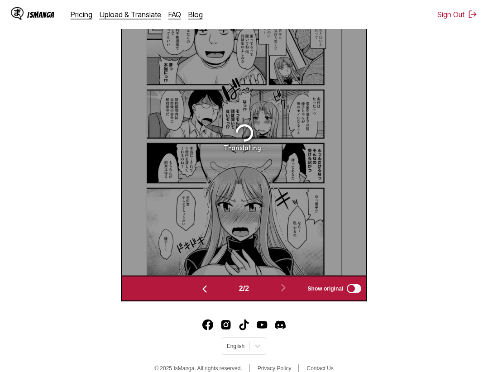
scroll to position [224, 0]
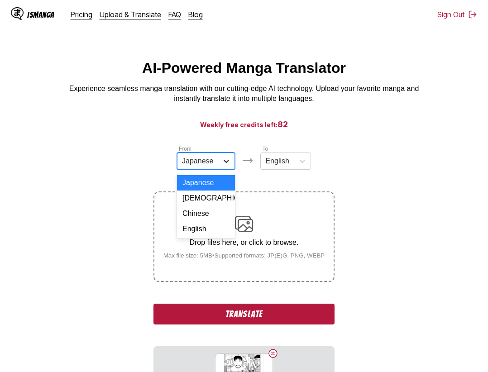
click at [228, 169] on div at bounding box center [226, 161] width 16 height 16
click at [213, 221] on div "Chinese" at bounding box center [206, 213] width 58 height 15
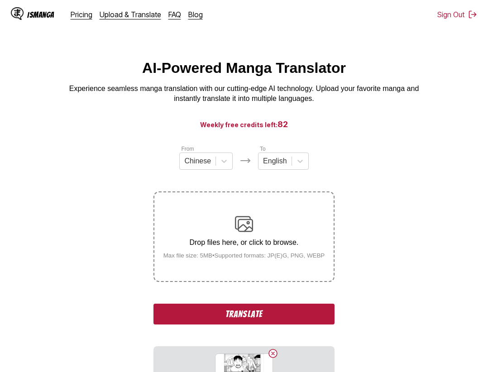
click at [229, 310] on button "Translate" at bounding box center [243, 313] width 181 height 21
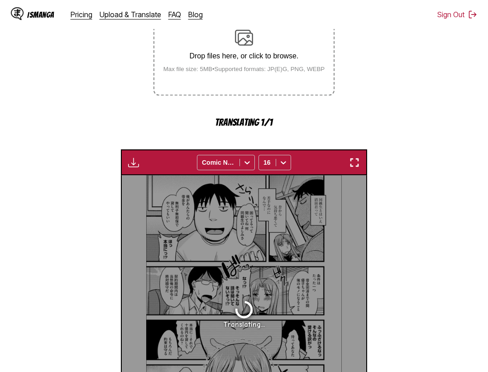
scroll to position [140, 0]
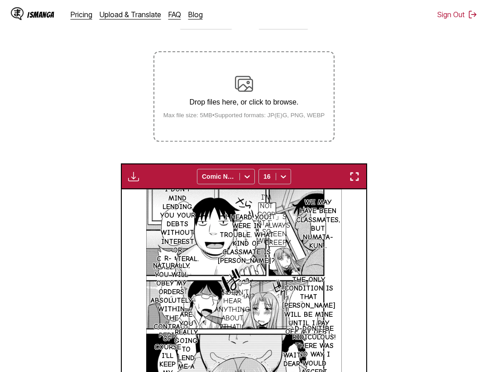
click at [360, 175] on img "button" at bounding box center [354, 176] width 11 height 11
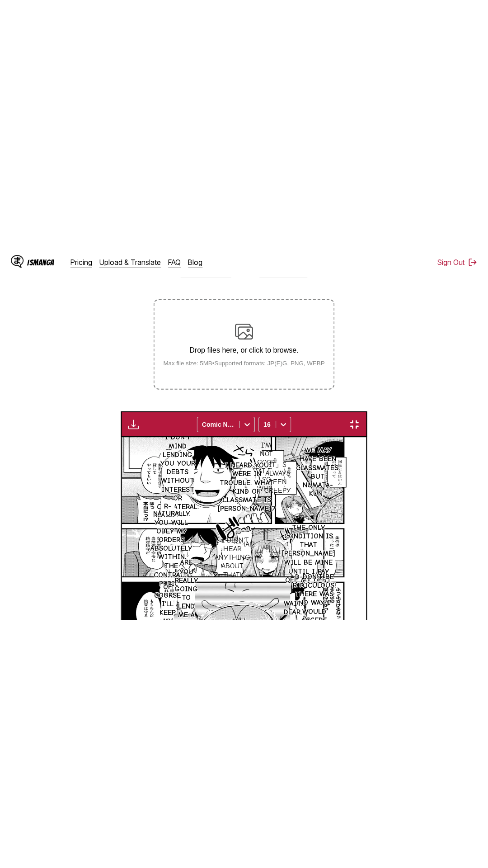
scroll to position [57, 0]
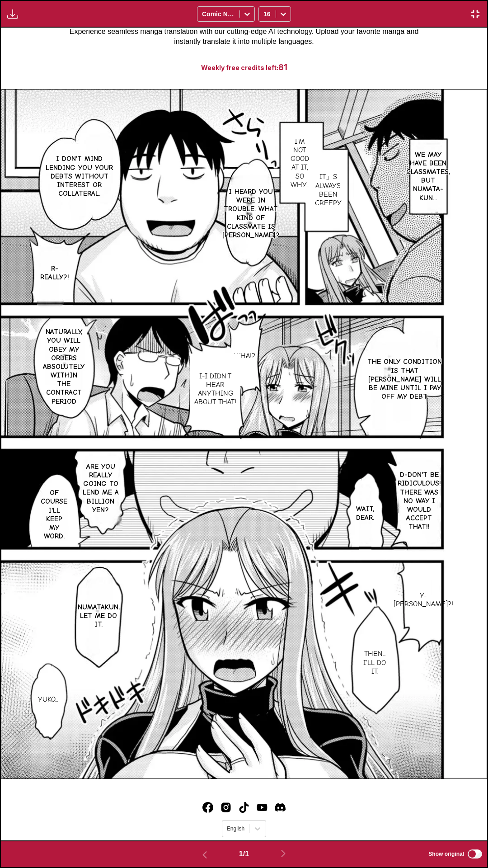
click at [369, 41] on div "We may have been classmates, but Numata-kun... I'm not good at it, so why... It…" at bounding box center [244, 434] width 487 height 813
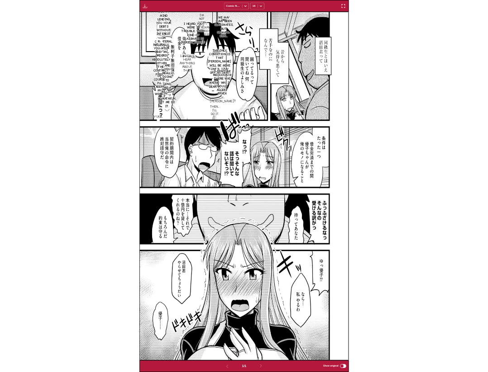
scroll to position [236, 0]
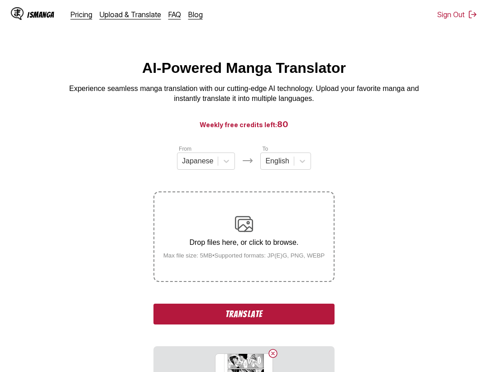
click at [284, 314] on button "Translate" at bounding box center [243, 313] width 181 height 21
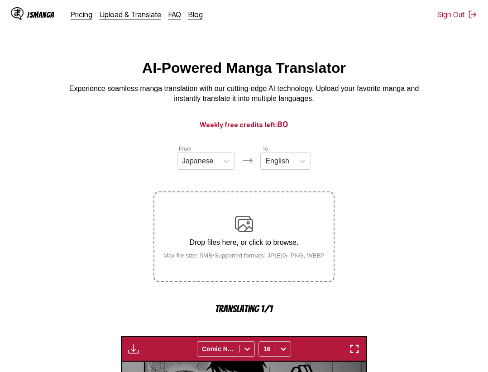
scroll to position [279, 0]
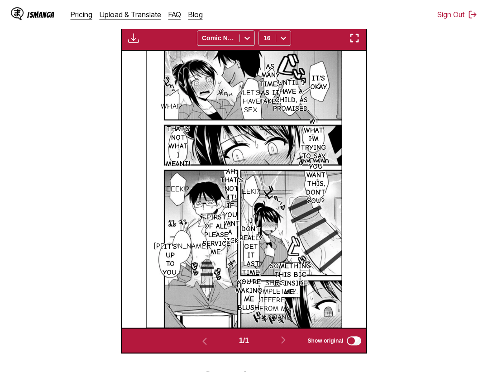
click at [354, 36] on img "button" at bounding box center [354, 38] width 11 height 11
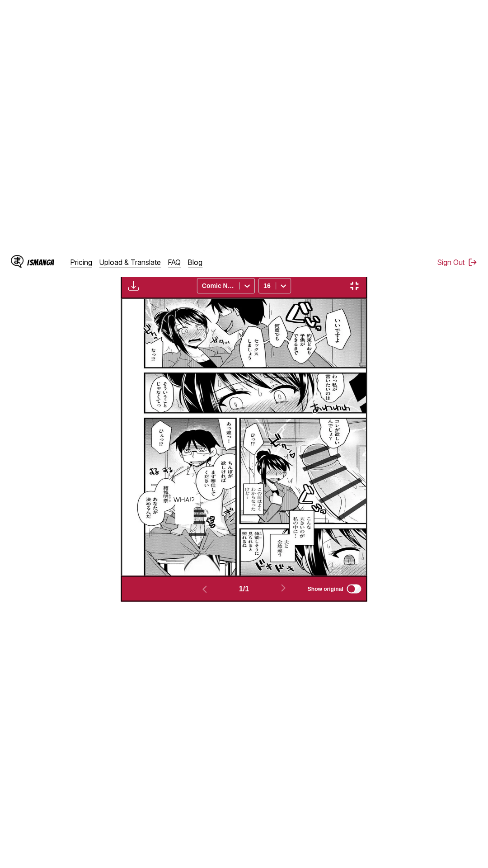
scroll to position [57, 0]
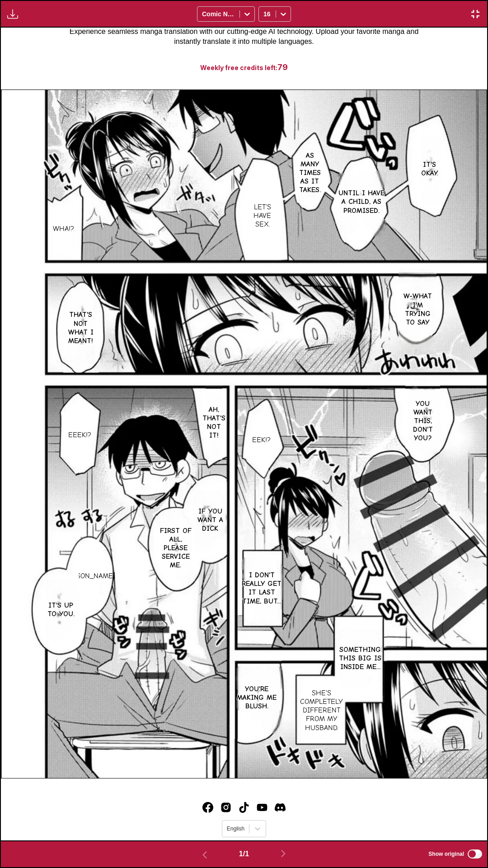
click at [390, 63] on div "It's okay. As many times as it takes. Until I have a child, as promised. Let's …" at bounding box center [244, 434] width 487 height 813
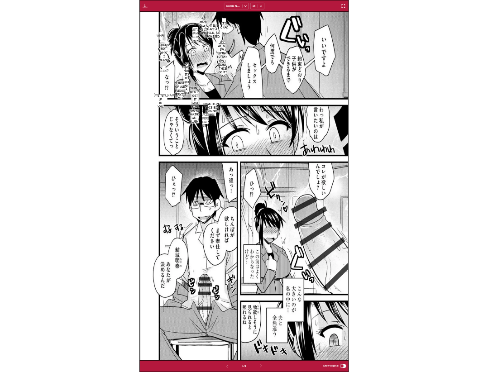
scroll to position [236, 0]
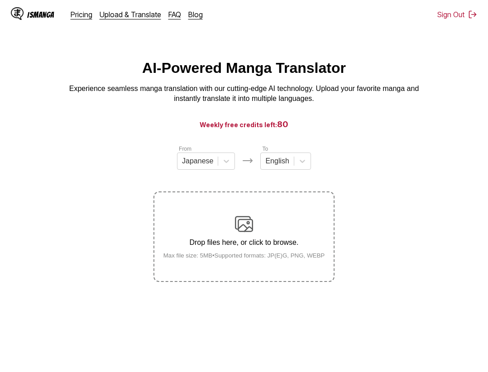
scroll to position [18, 0]
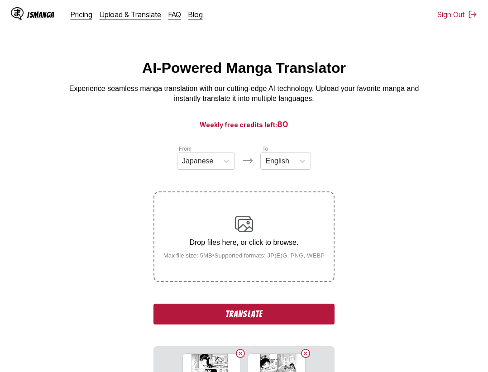
click at [249, 311] on button "Translate" at bounding box center [243, 313] width 181 height 21
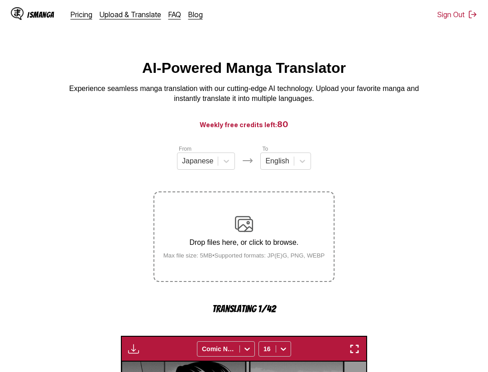
scroll to position [281, 0]
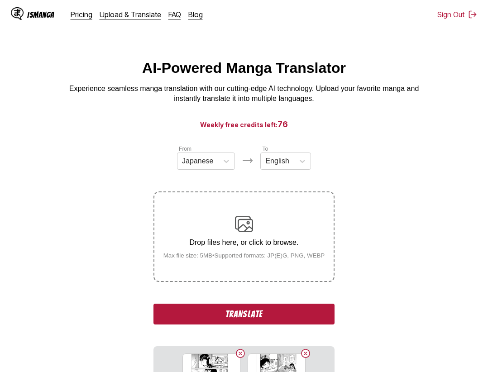
click at [227, 321] on button "Translate" at bounding box center [243, 313] width 181 height 21
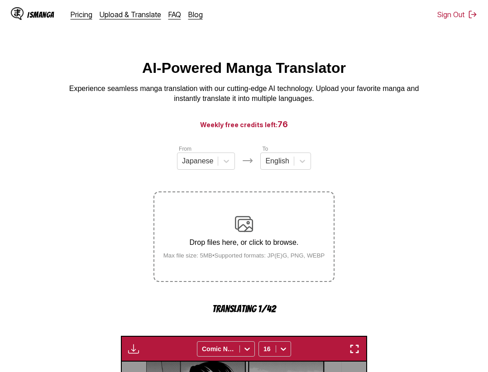
scroll to position [281, 0]
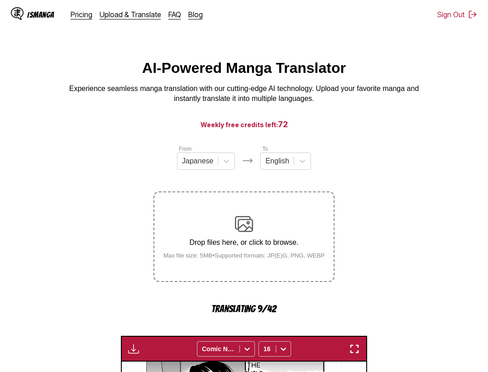
scroll to position [281, 0]
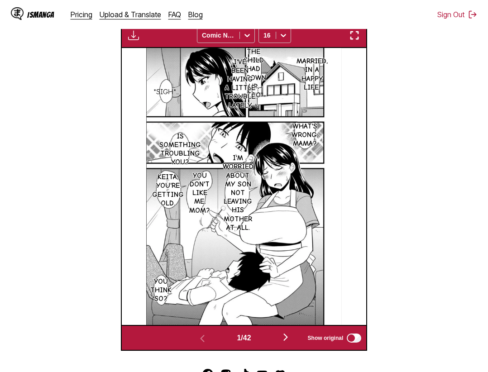
click at [359, 34] on img "button" at bounding box center [354, 35] width 11 height 11
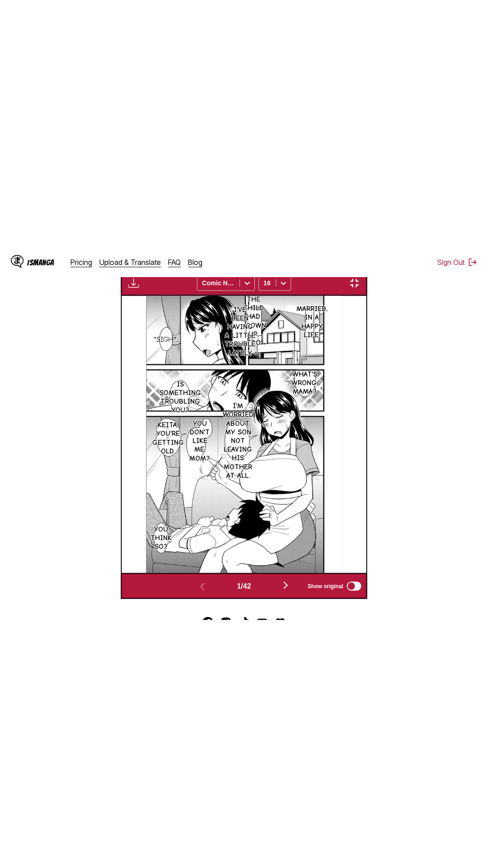
scroll to position [57, 0]
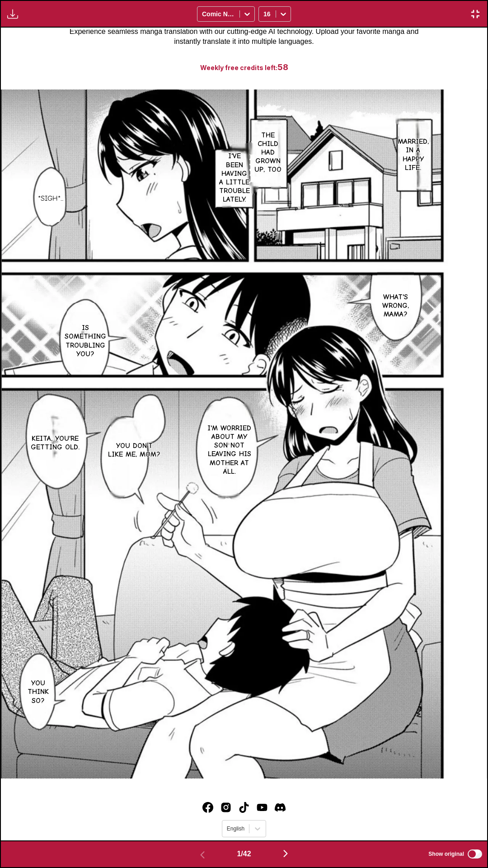
click at [407, 66] on div "Married, in a happy life. The child had grown up, too I've been having a little…" at bounding box center [244, 434] width 487 height 813
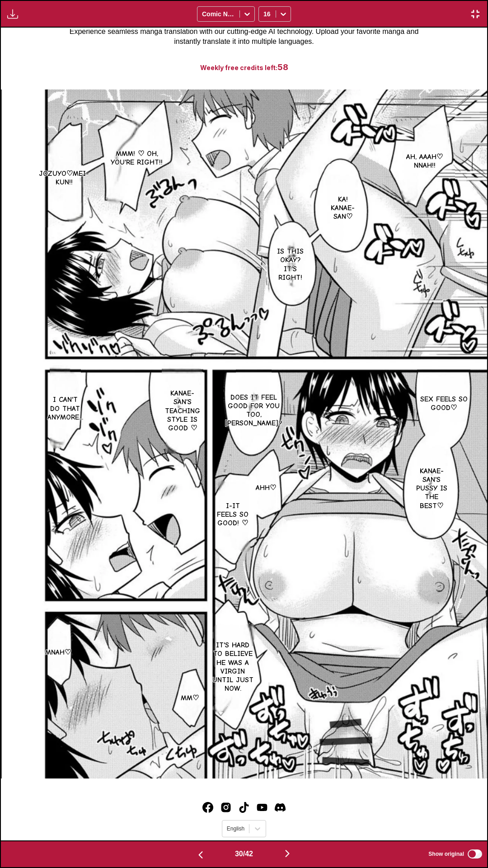
scroll to position [0, 0]
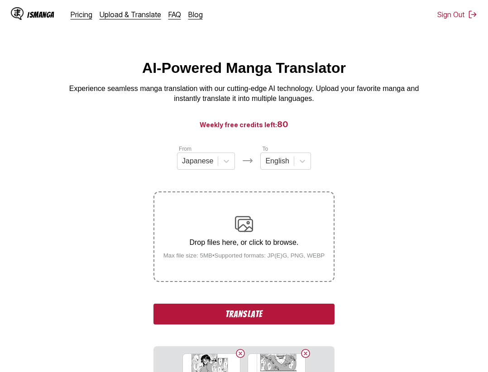
click at [264, 308] on button "Translate" at bounding box center [243, 313] width 181 height 21
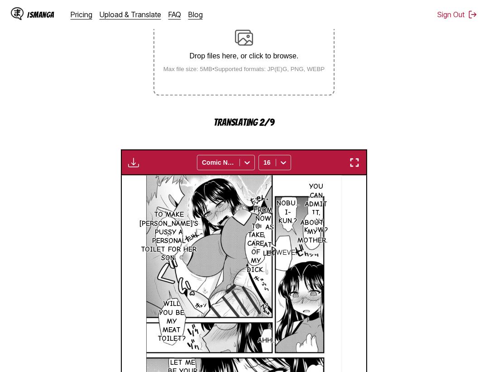
scroll to position [140, 0]
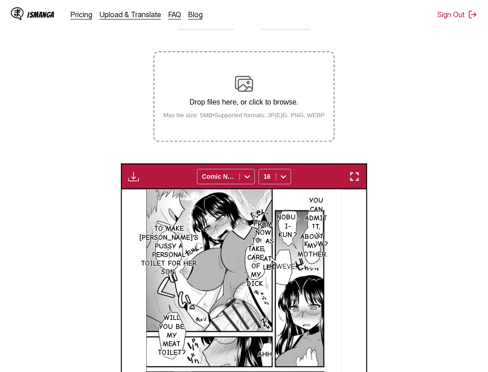
click at [360, 176] on img "button" at bounding box center [354, 176] width 11 height 11
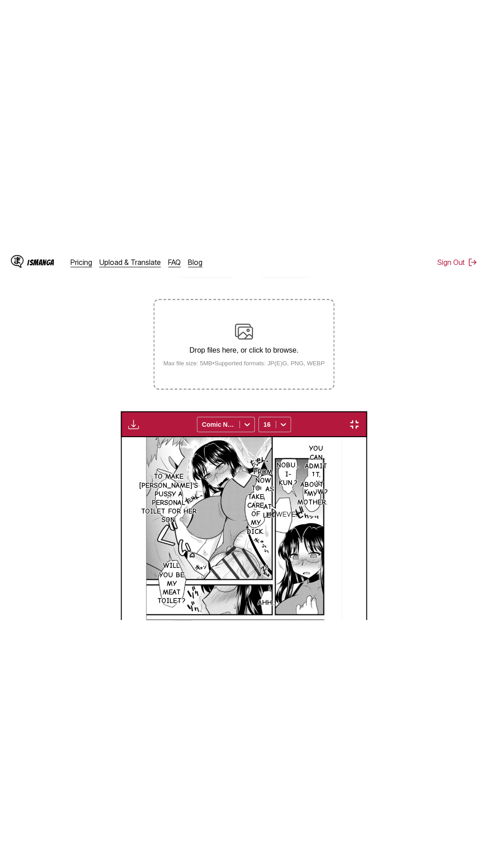
scroll to position [57, 0]
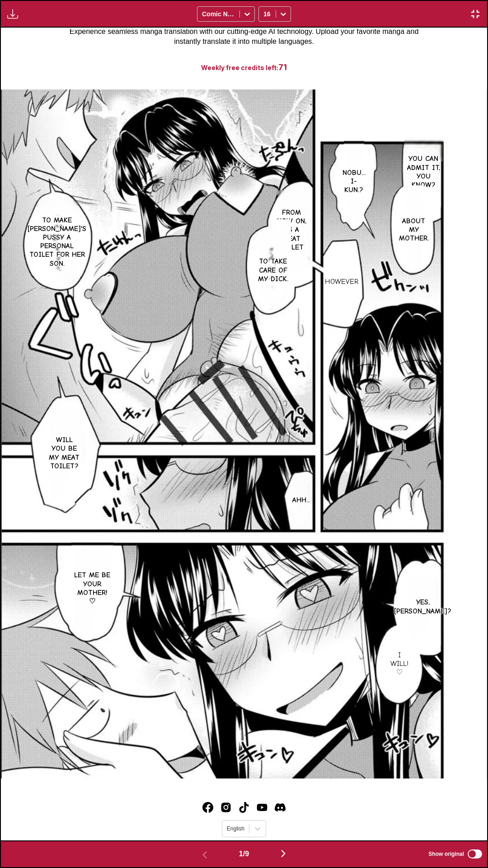
click at [410, 51] on div "You can admit it, you know? Nobu... I-kun.? About my mother. From now on, as a …" at bounding box center [244, 434] width 487 height 813
click at [289, 214] on p "From now on, as a meat toilet" at bounding box center [292, 230] width 37 height 47
click at [412, 188] on icon "close-tooltip" at bounding box center [411, 187] width 6 height 6
click at [292, 238] on p "From now on, as a meat toilet" at bounding box center [292, 230] width 37 height 47
click at [408, 188] on icon "close-tooltip" at bounding box center [411, 187] width 6 height 6
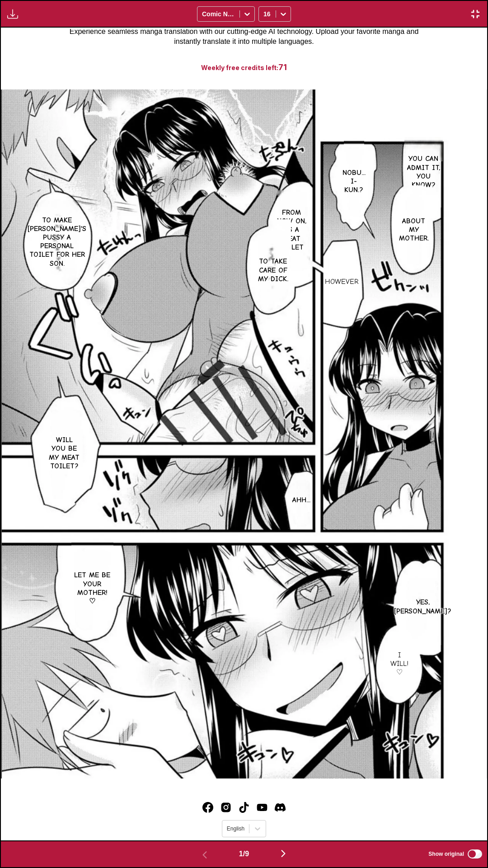
click at [392, 40] on div "You can admit it, you know? Nobu... I-kun.? About my mother. From now on, as a …" at bounding box center [244, 434] width 487 height 813
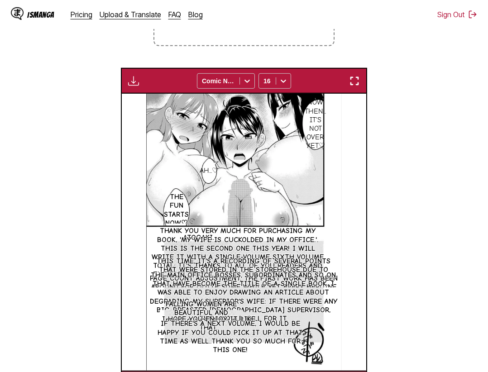
scroll to position [346, 0]
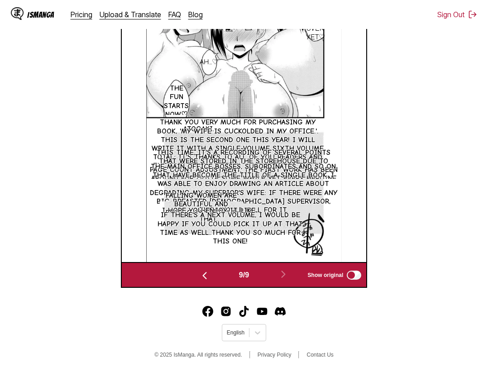
click at [421, 139] on section "From Japanese To English Drop files here, or click to browse. Max file size: 5M…" at bounding box center [243, 44] width 473 height 488
